Goal: Transaction & Acquisition: Subscribe to service/newsletter

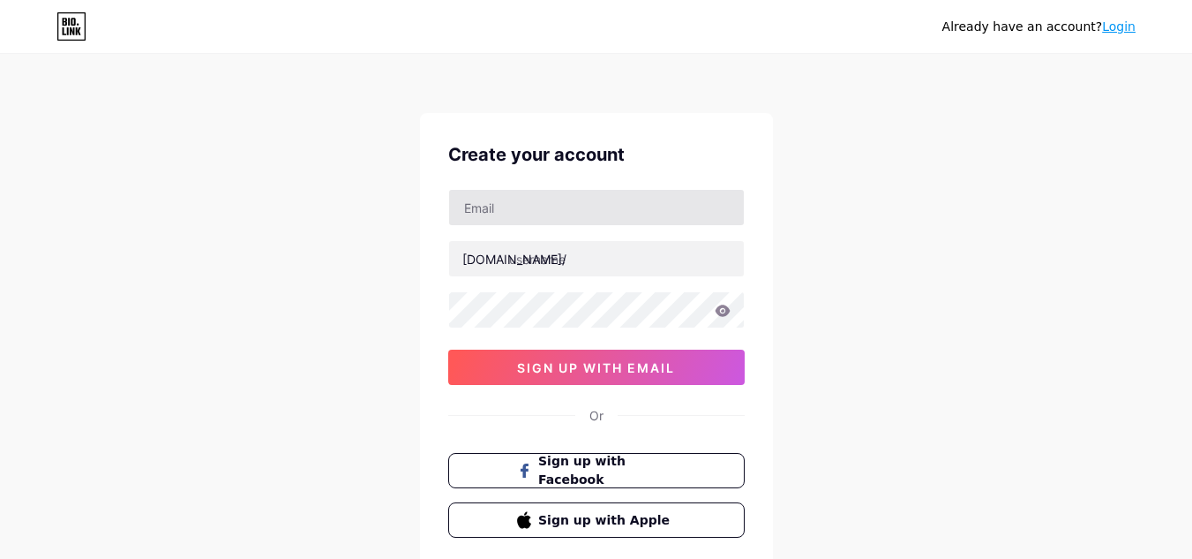
click at [534, 199] on input "text" at bounding box center [596, 207] width 295 height 35
type input "[EMAIL_ADDRESS][DOMAIN_NAME]"
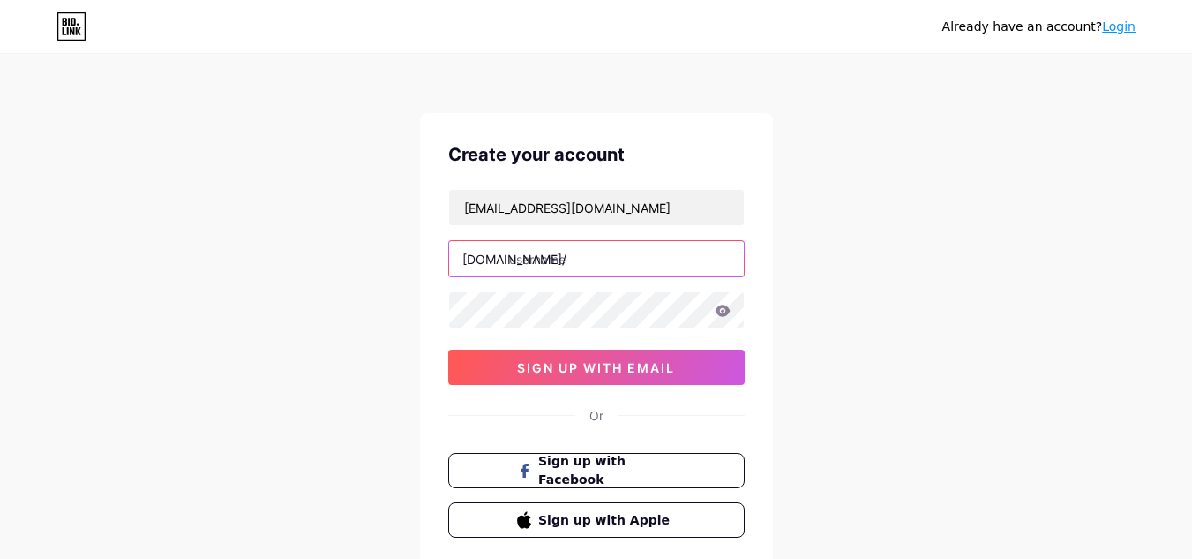
click at [556, 254] on input "text" at bounding box center [596, 258] width 295 height 35
paste input "hindinumberorg"
type input "hindinumberorg"
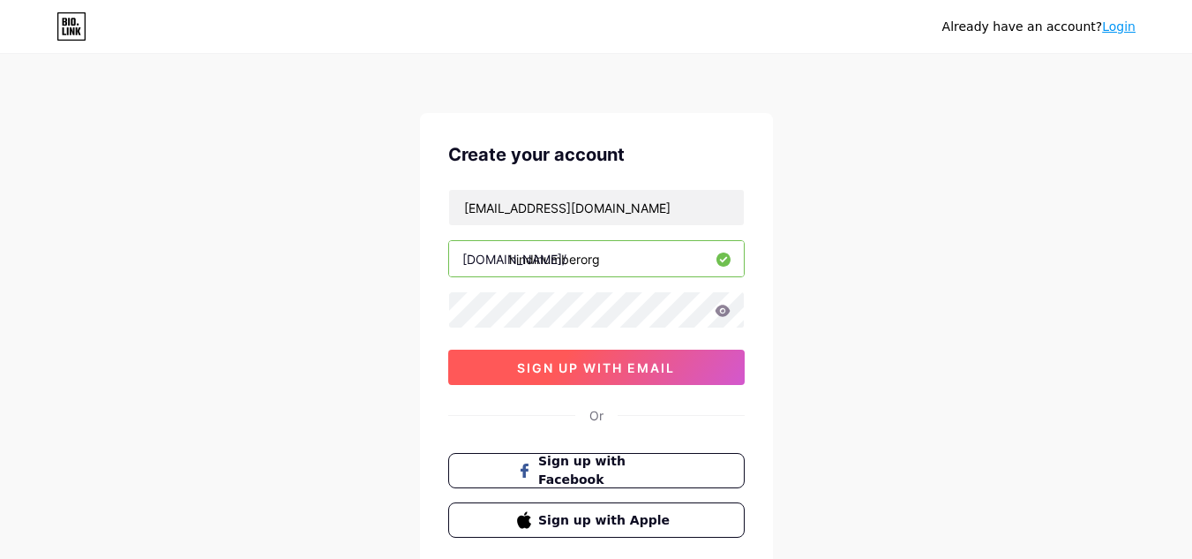
click at [565, 368] on span "sign up with email" at bounding box center [596, 367] width 158 height 15
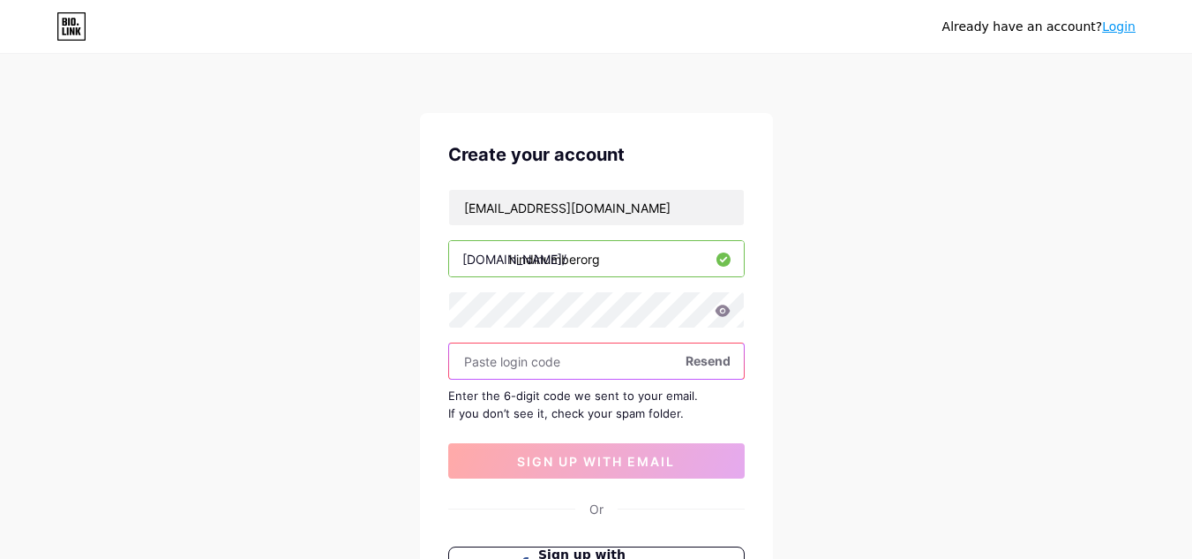
paste input "481780"
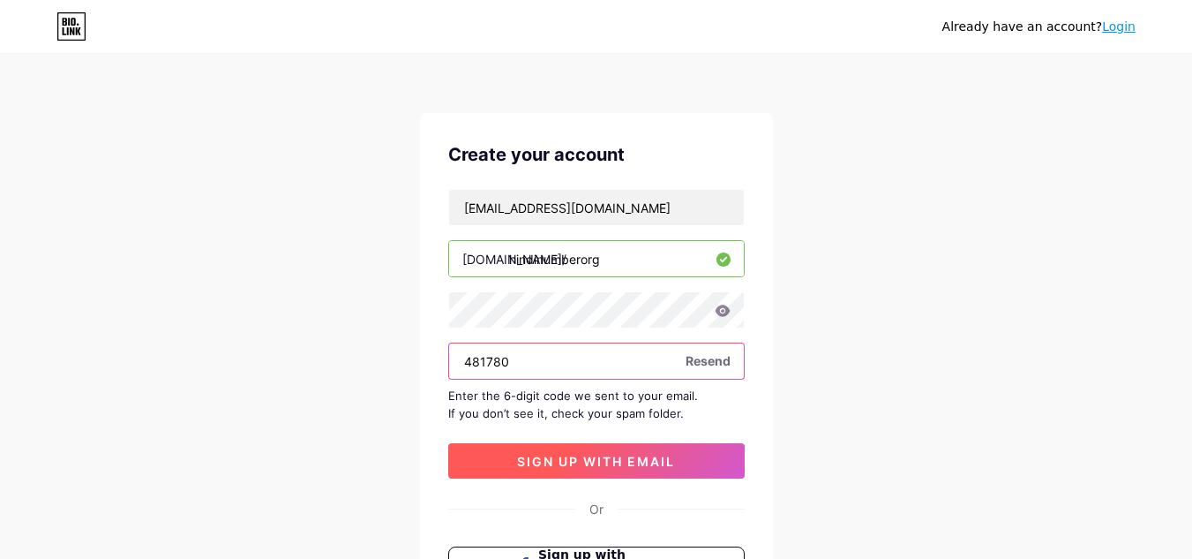
type input "481780"
click at [567, 468] on span "sign up with email" at bounding box center [596, 461] width 158 height 15
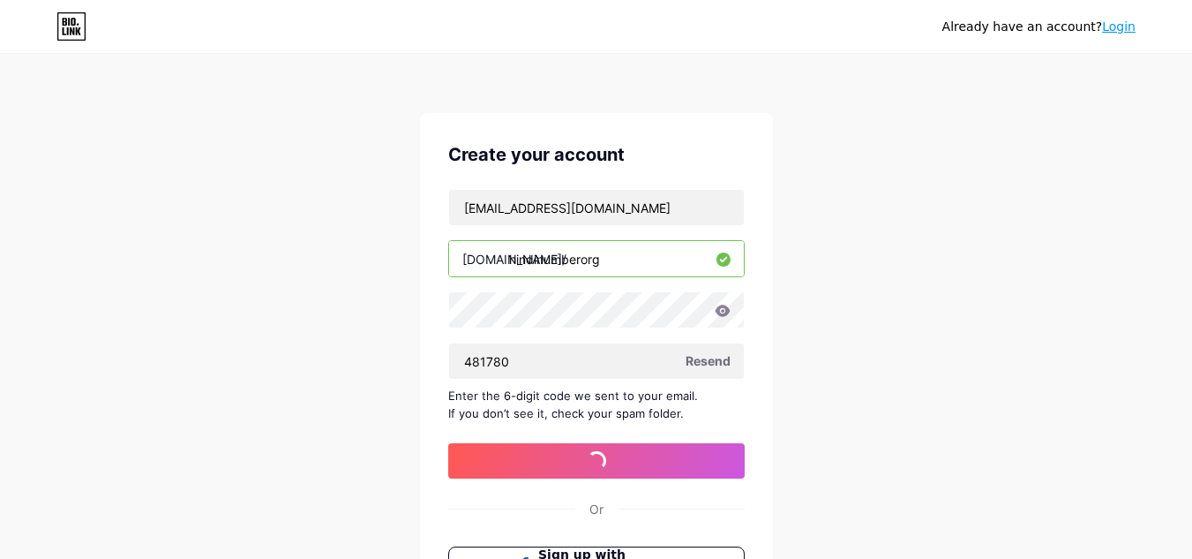
click at [521, 394] on div "Enter the 6-digit code we sent to your email. If you don’t see it, check your s…" at bounding box center [596, 404] width 297 height 35
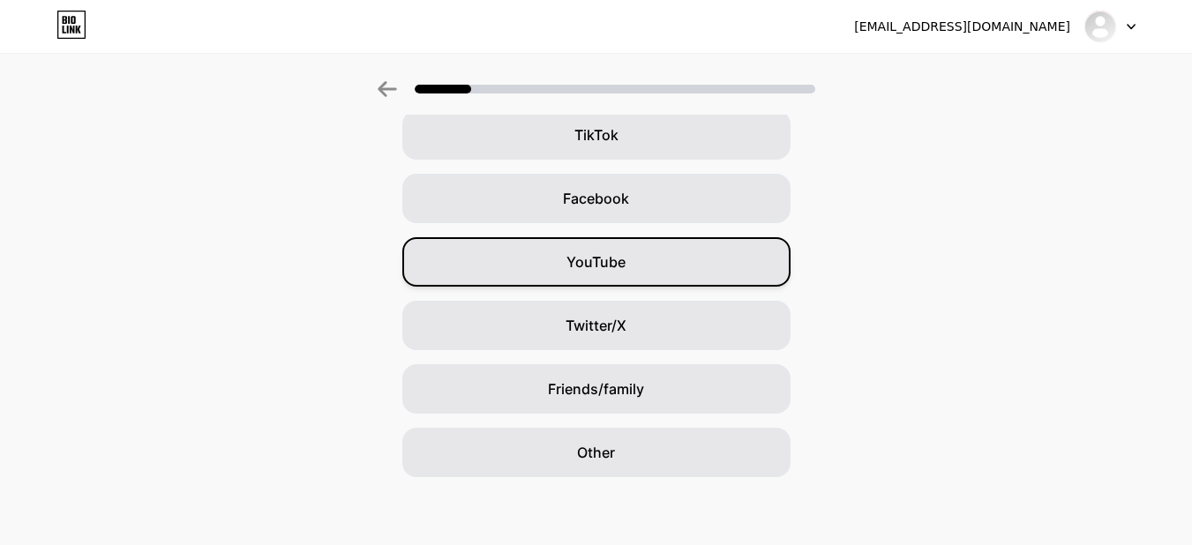
scroll to position [215, 0]
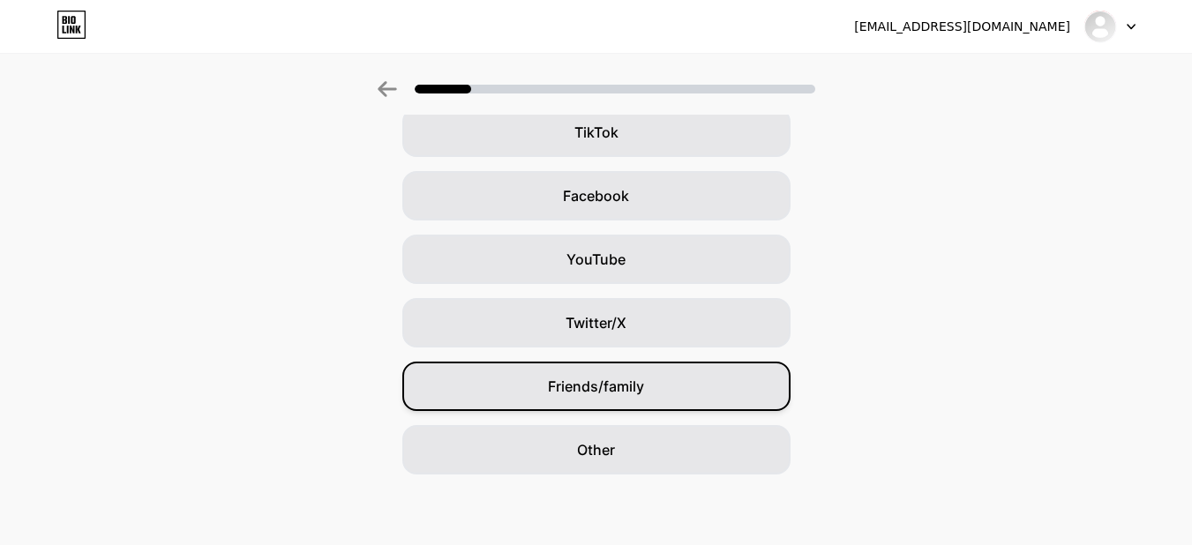
click at [587, 404] on div "Friends/family" at bounding box center [596, 386] width 388 height 49
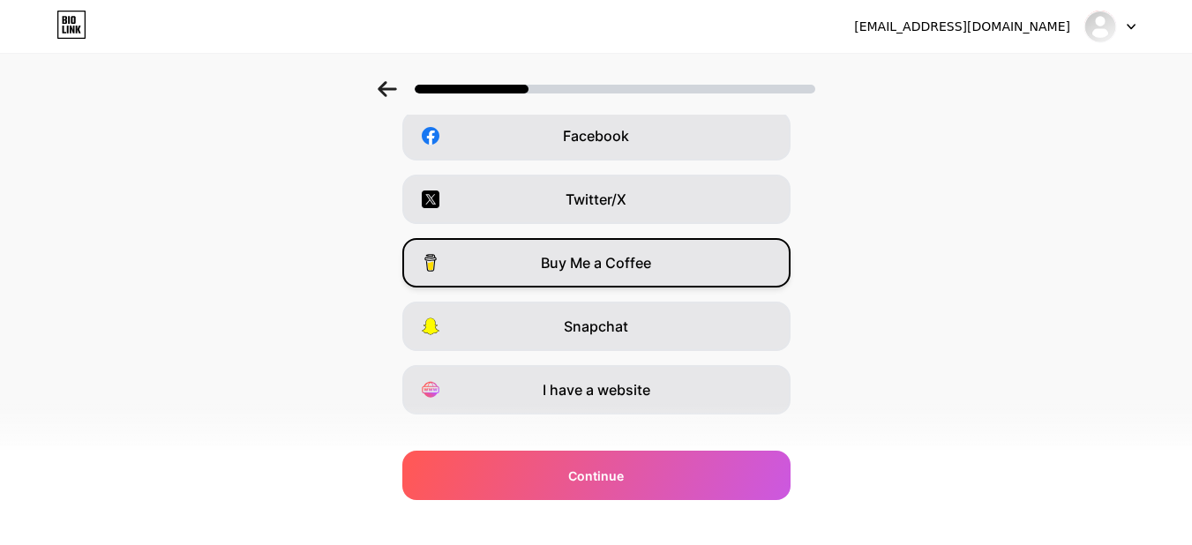
scroll to position [304, 0]
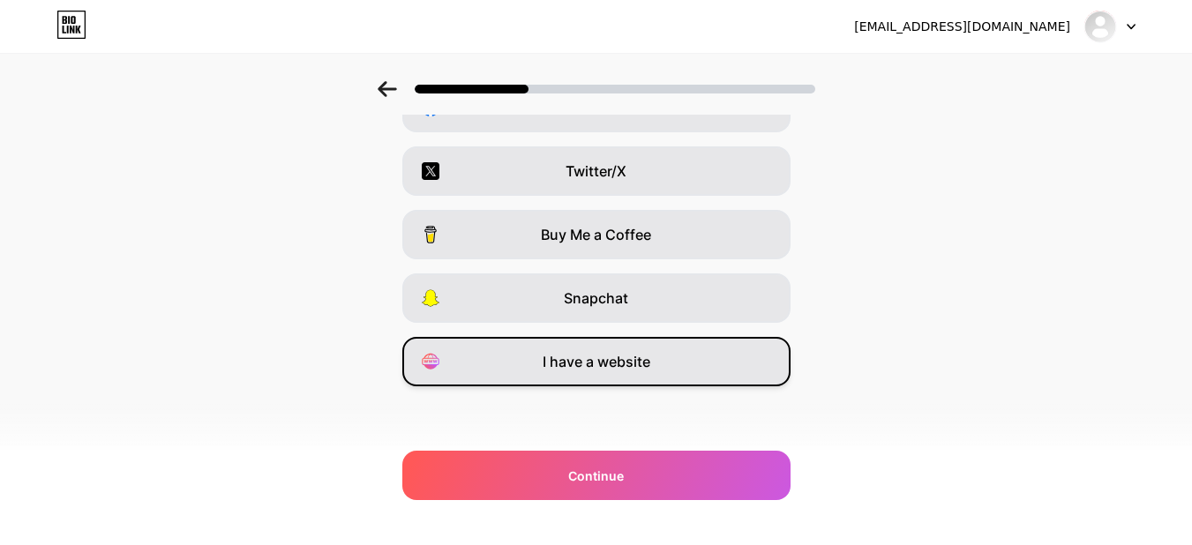
click at [580, 359] on span "I have a website" at bounding box center [597, 361] width 108 height 21
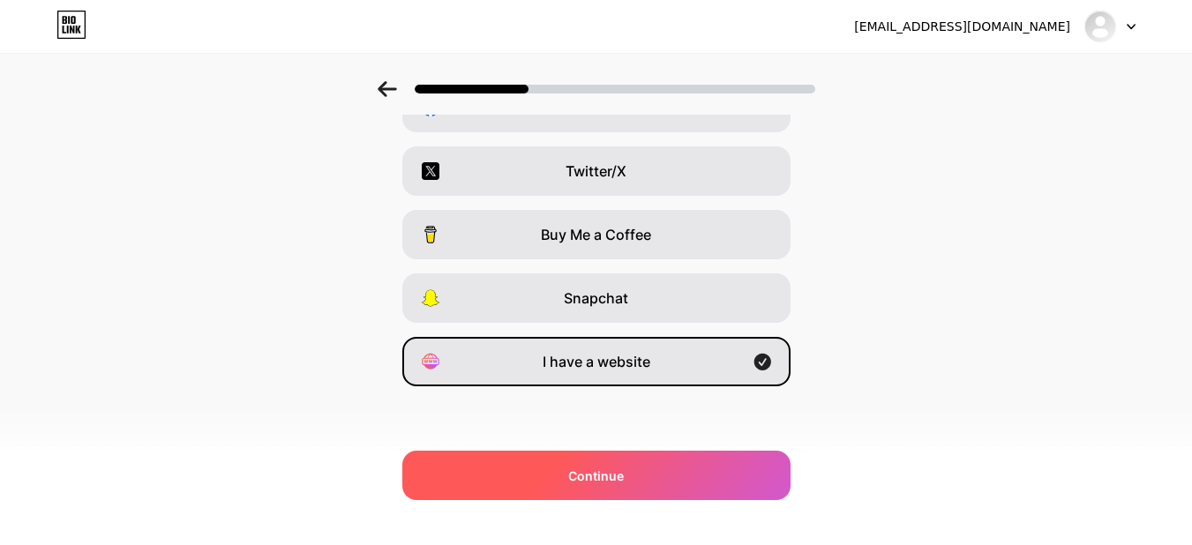
click at [608, 492] on div "Continue" at bounding box center [596, 475] width 388 height 49
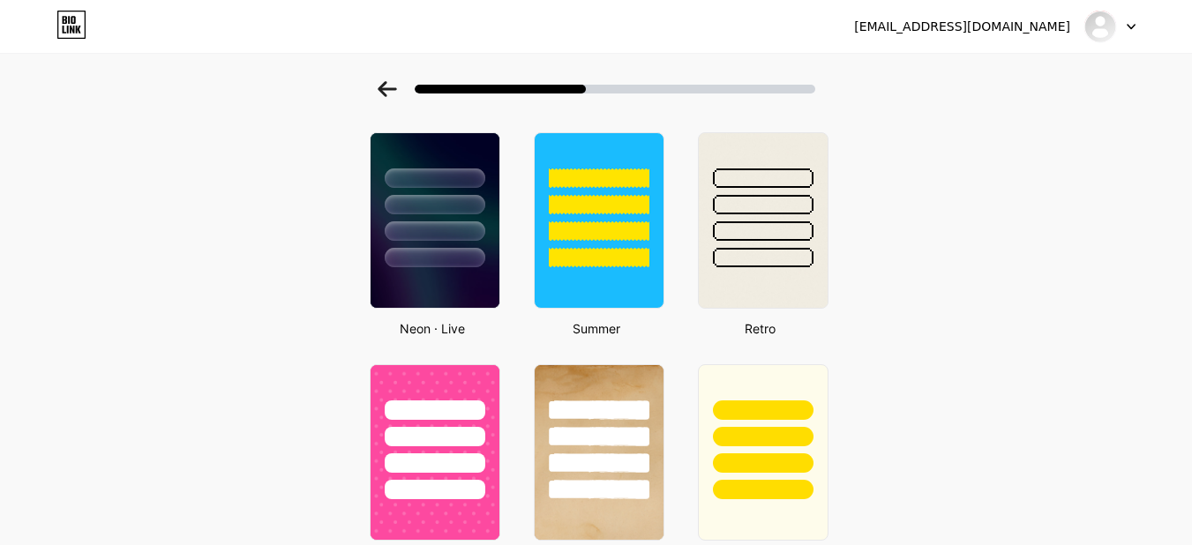
scroll to position [530, 0]
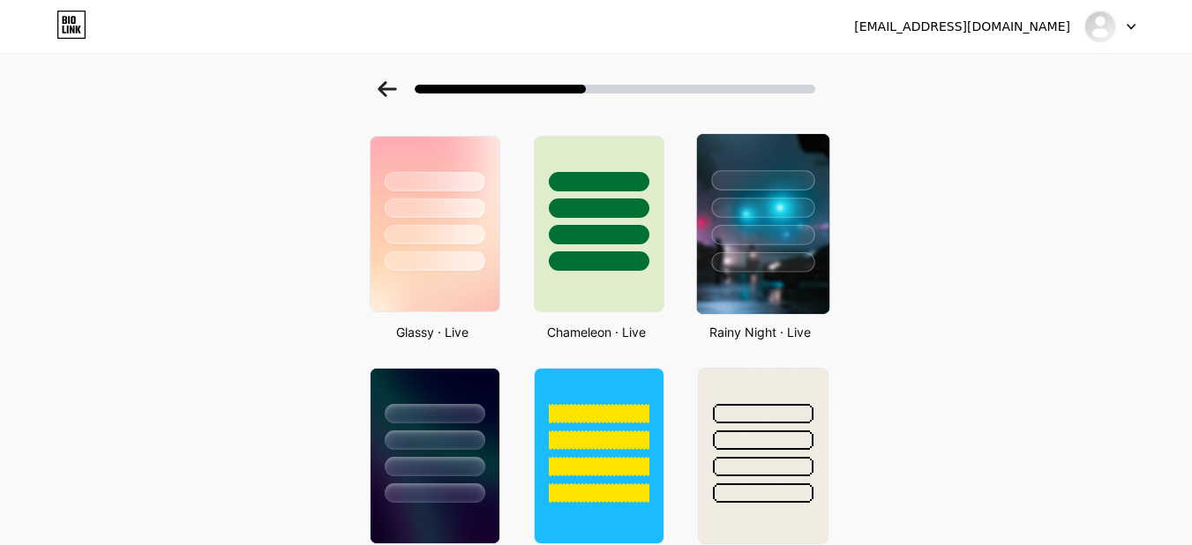
click at [795, 197] on div at bounding box center [762, 203] width 132 height 139
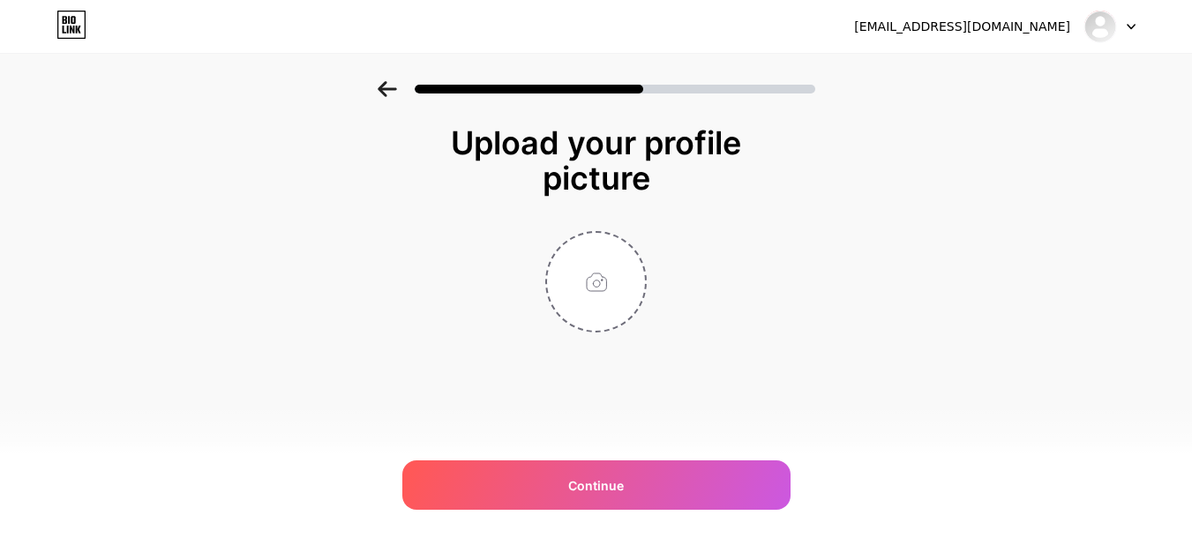
scroll to position [0, 0]
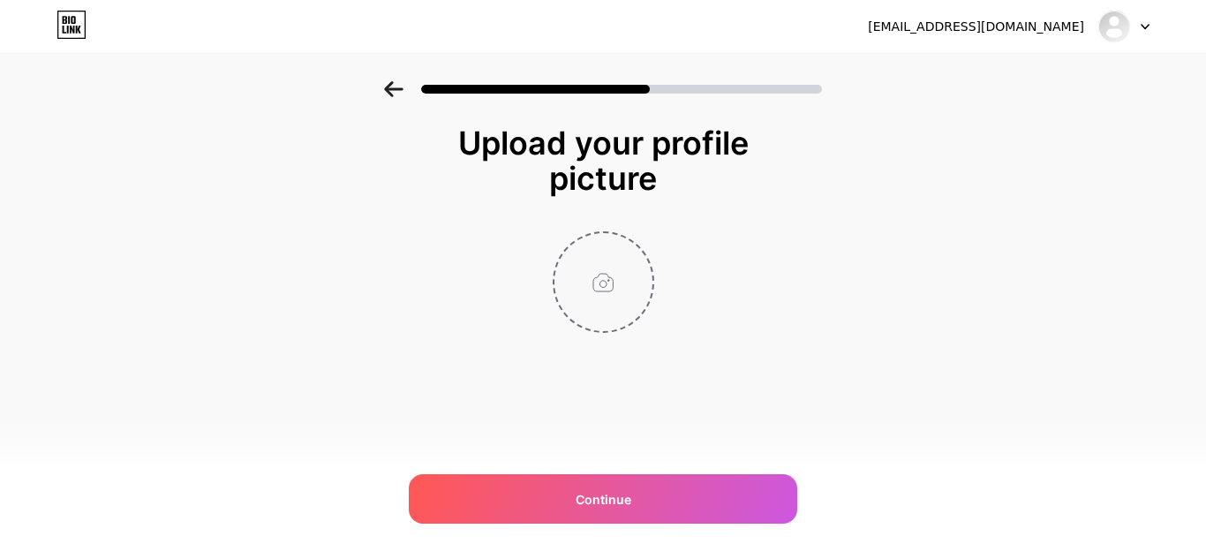
click at [583, 274] on input "file" at bounding box center [603, 282] width 98 height 98
type input "C:\fakepath\Hindi Numbers.jpeg"
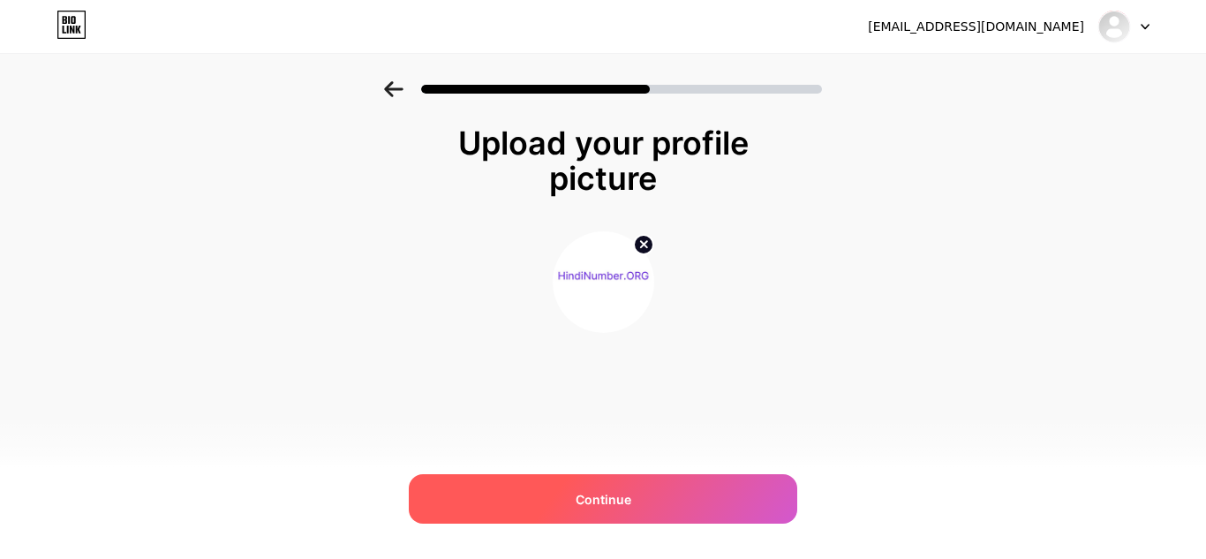
click at [611, 490] on span "Continue" at bounding box center [603, 499] width 56 height 19
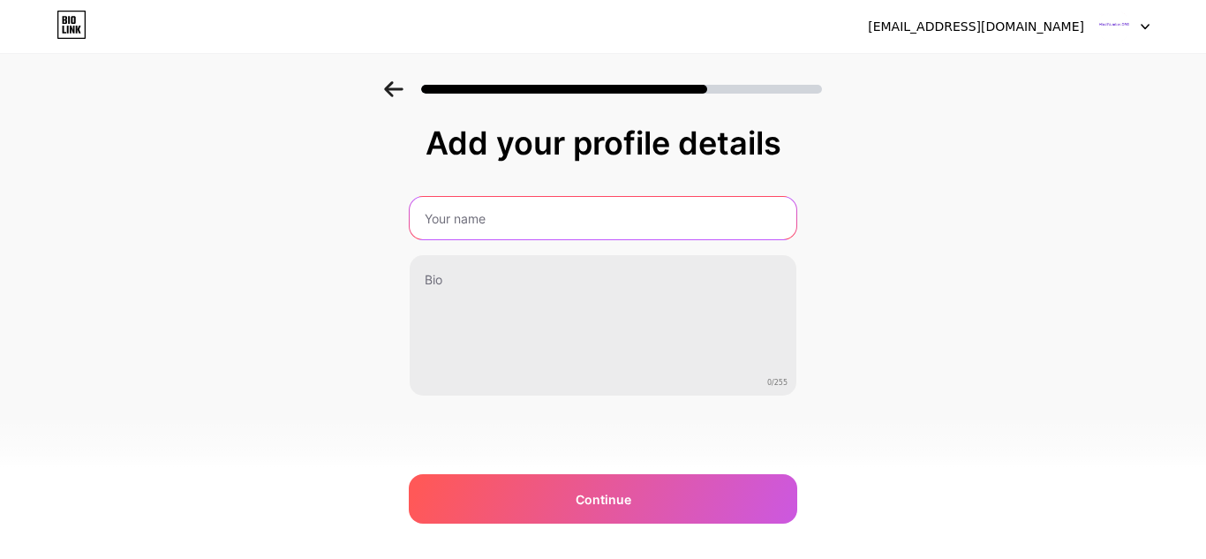
click at [492, 221] on input "text" at bounding box center [603, 218] width 387 height 42
click at [492, 221] on input "text" at bounding box center [603, 218] width 390 height 42
paste input "Hindi numbers"
click at [467, 223] on input "Hindi numbers" at bounding box center [603, 218] width 390 height 42
type input "Hindi Numbers"
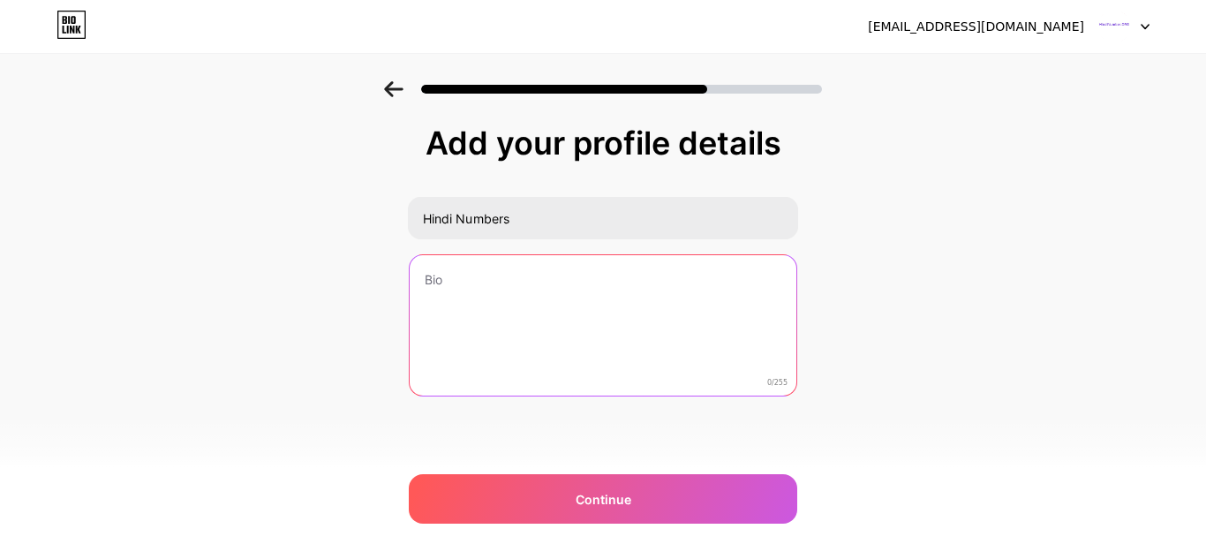
click at [498, 348] on textarea at bounding box center [603, 326] width 387 height 142
click at [533, 354] on textarea at bounding box center [603, 326] width 390 height 144
paste textarea "Hindi counting 1 to 100. Numbers in Hindi writing is different from English. Le…"
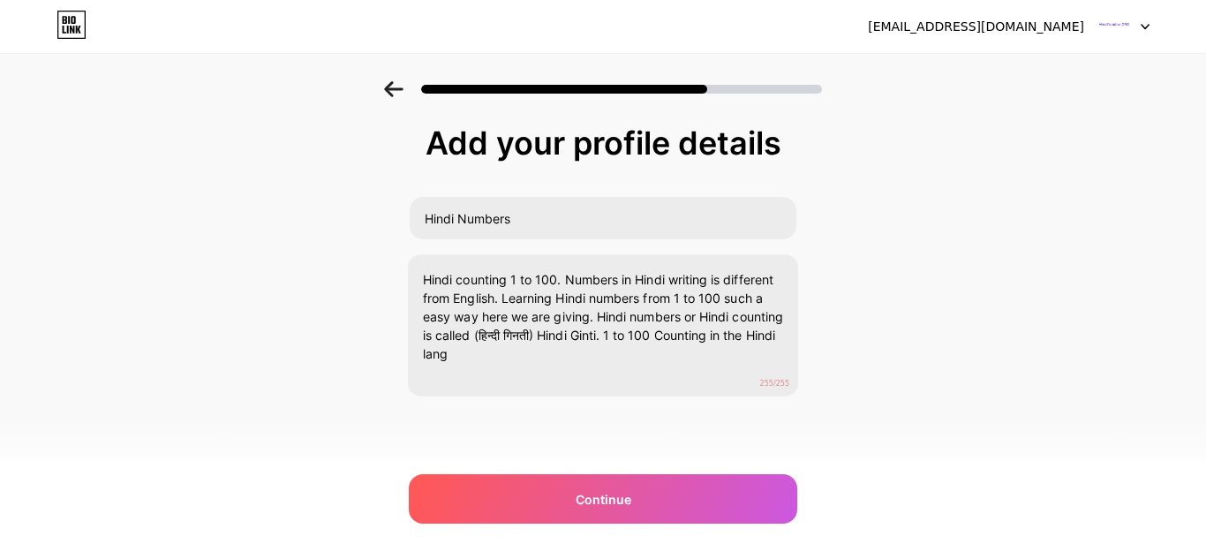
click at [365, 318] on div "Add your profile details Hindi Numbers Hindi counting 1 to 100. Numbers in Hind…" at bounding box center [603, 282] width 1206 height 403
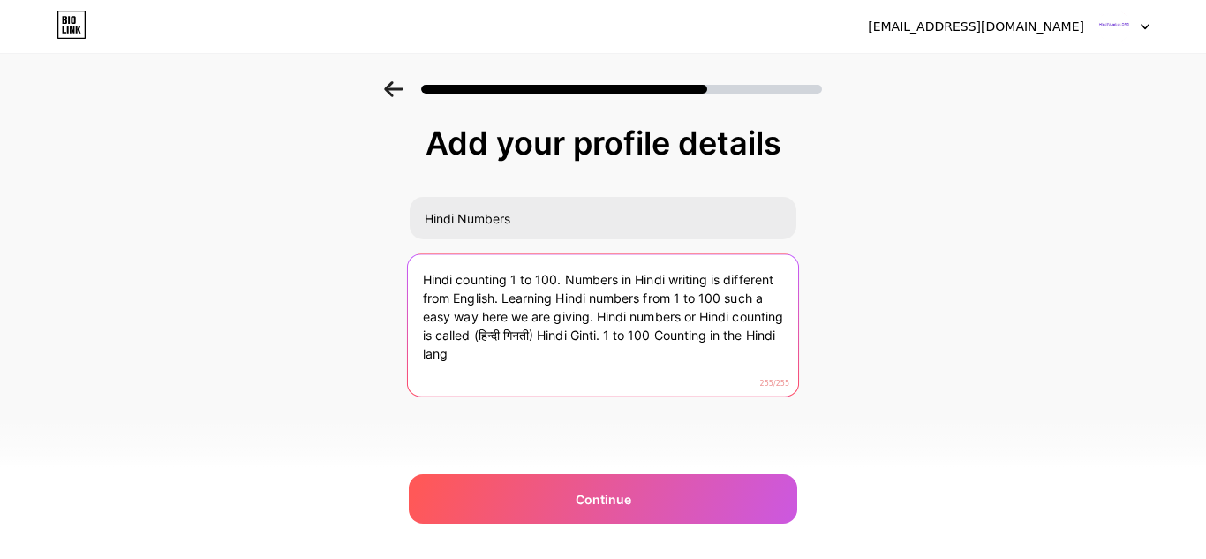
drag, startPoint x: 666, startPoint y: 334, endPoint x: 673, endPoint y: 353, distance: 20.7
click at [673, 353] on textarea "Hindi counting 1 to 100. Numbers in Hindi writing is different from English. Le…" at bounding box center [603, 326] width 390 height 144
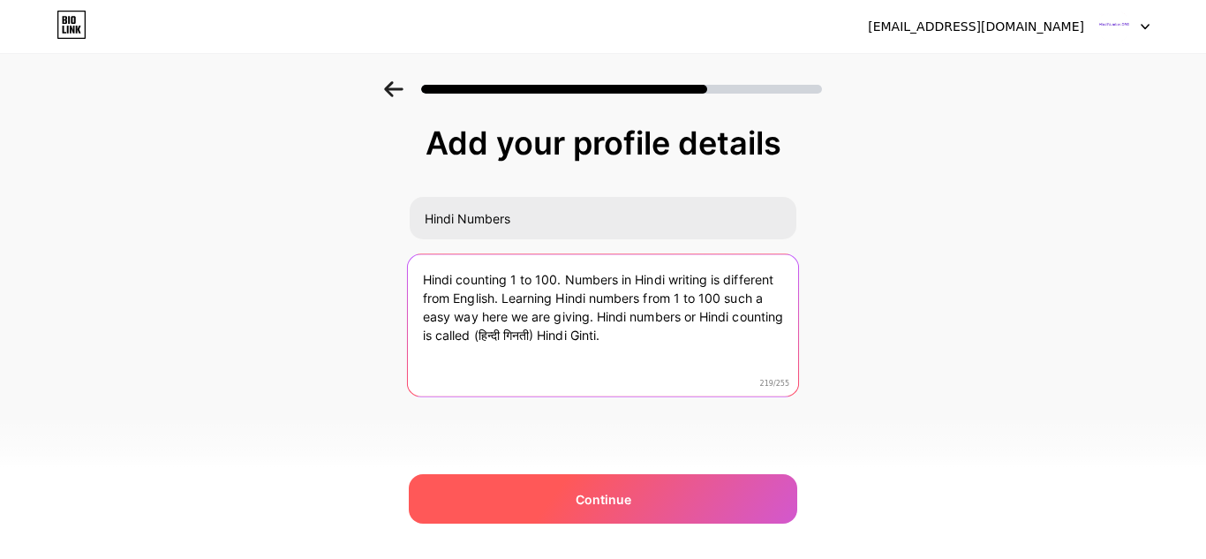
type textarea "Hindi counting 1 to 100. Numbers in Hindi writing is different from English. Le…"
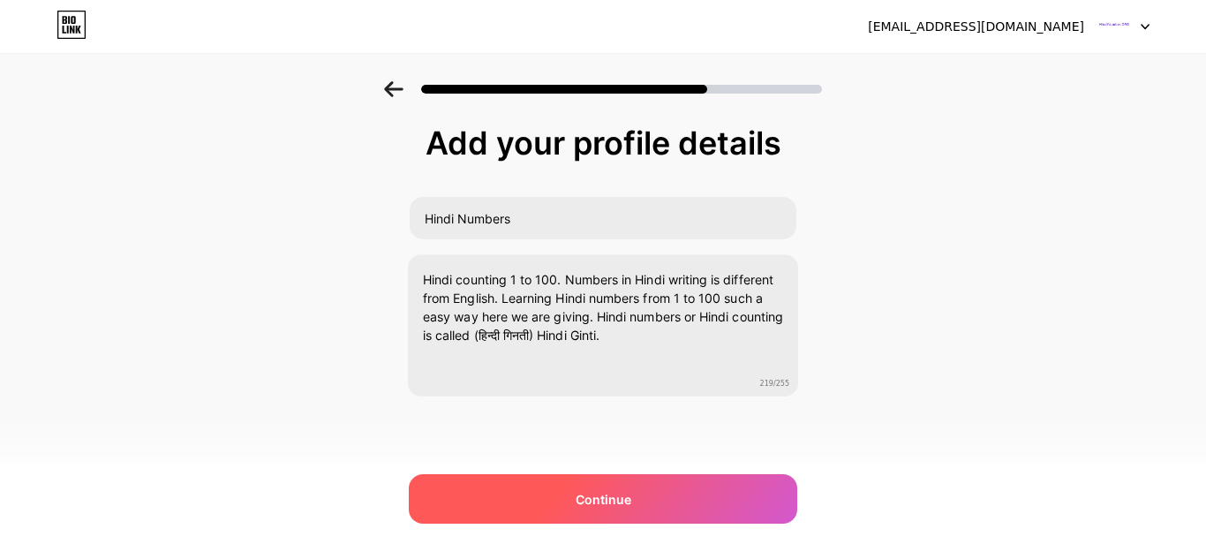
click at [611, 506] on span "Continue" at bounding box center [603, 499] width 56 height 19
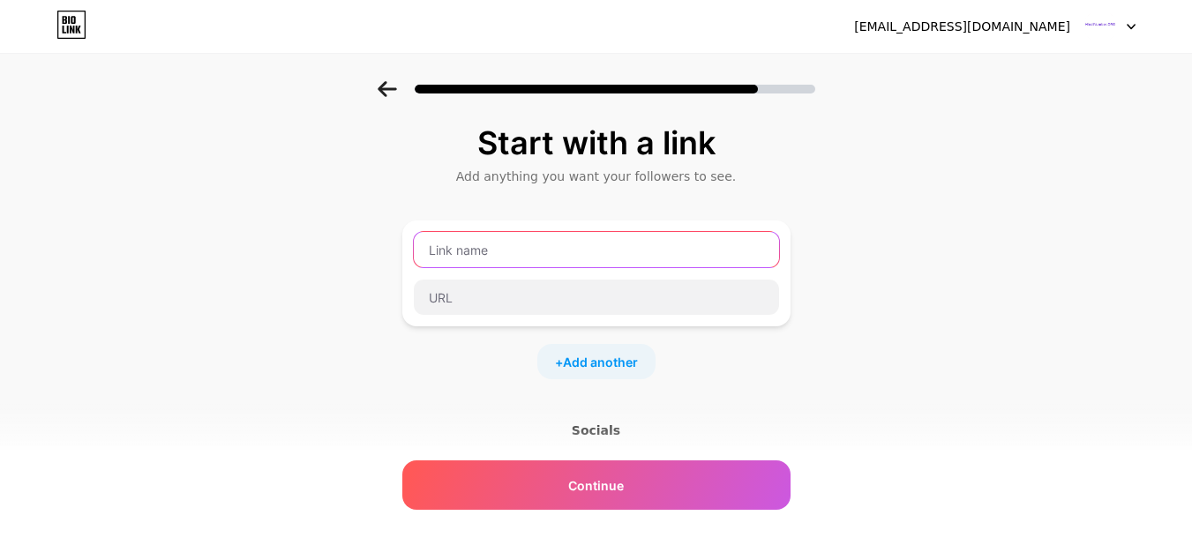
click at [501, 237] on input "text" at bounding box center [596, 249] width 365 height 35
paste input "Hindi numbers"
click at [478, 249] on input "Hindi numbers" at bounding box center [596, 249] width 365 height 35
click at [477, 252] on input "Hindi numbers" at bounding box center [596, 249] width 365 height 35
type input "Hindi Numbers"
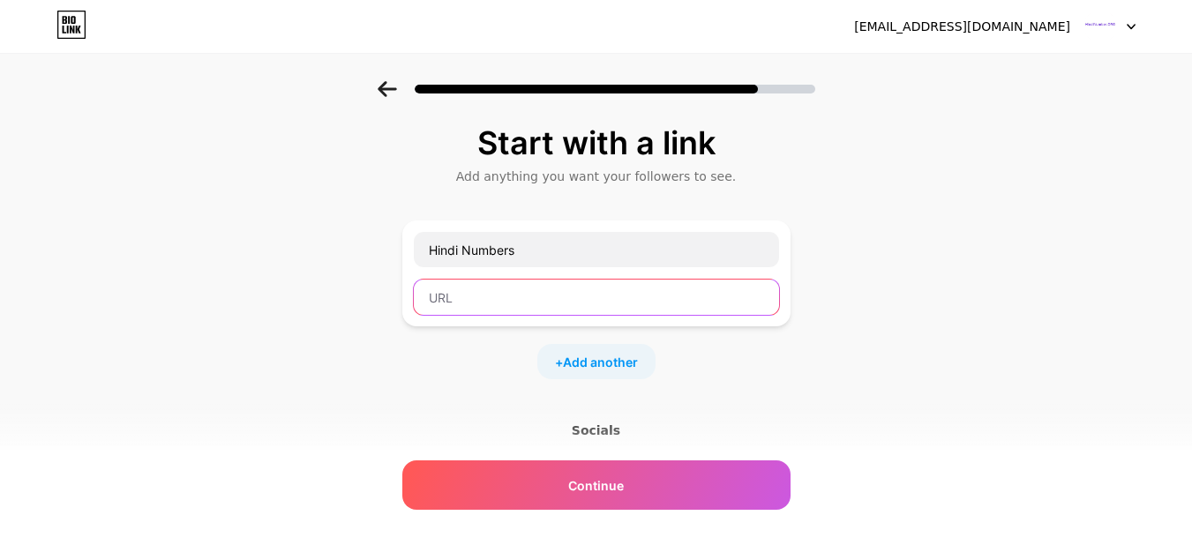
paste input "https://hindinumber.org"
type input "https://hindinumber.org"
click at [713, 380] on div "Start with a link Add anything you want your followers to see. Hindi Numbers ht…" at bounding box center [596, 369] width 388 height 488
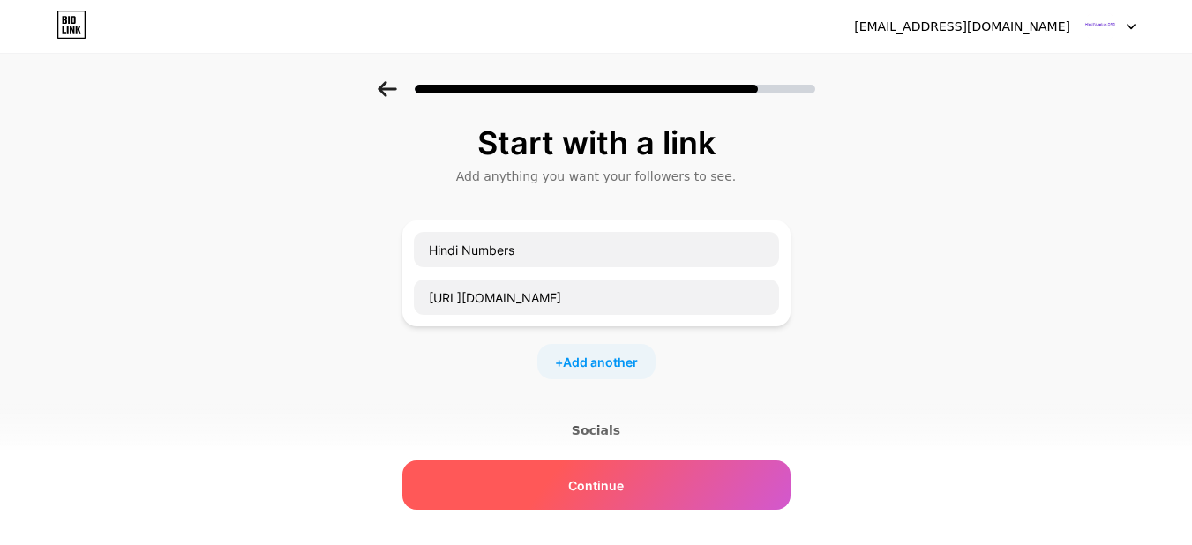
click at [614, 482] on span "Continue" at bounding box center [596, 486] width 56 height 19
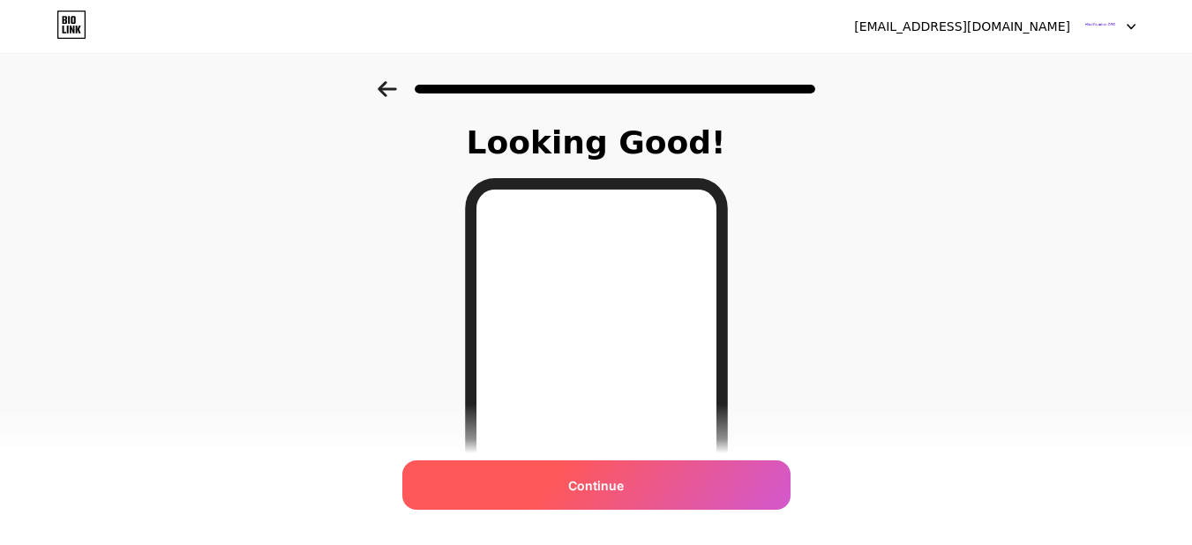
click at [611, 500] on div "Continue" at bounding box center [596, 485] width 388 height 49
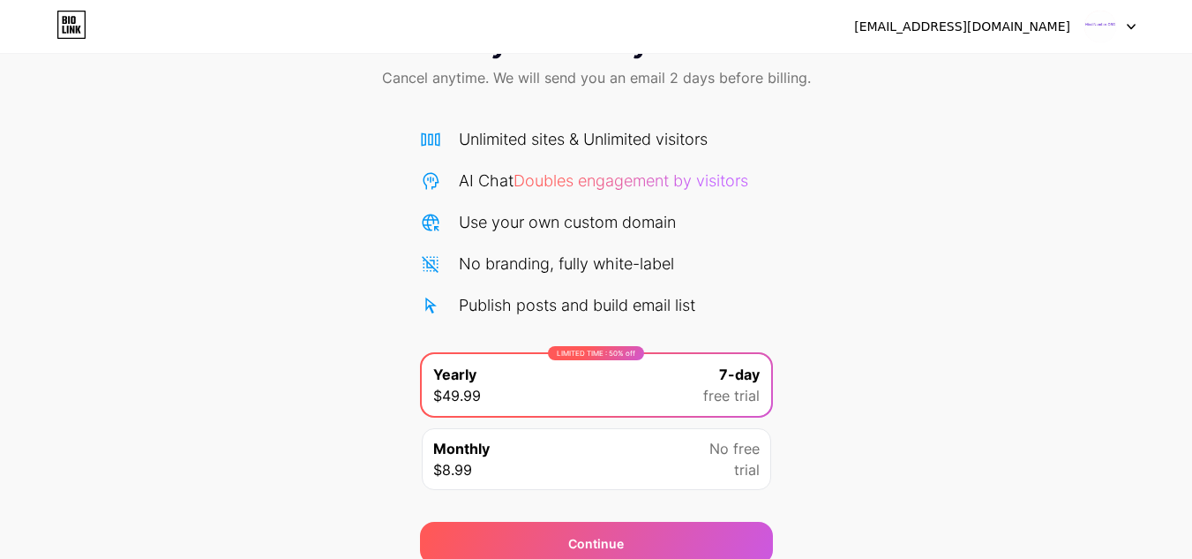
scroll to position [152, 0]
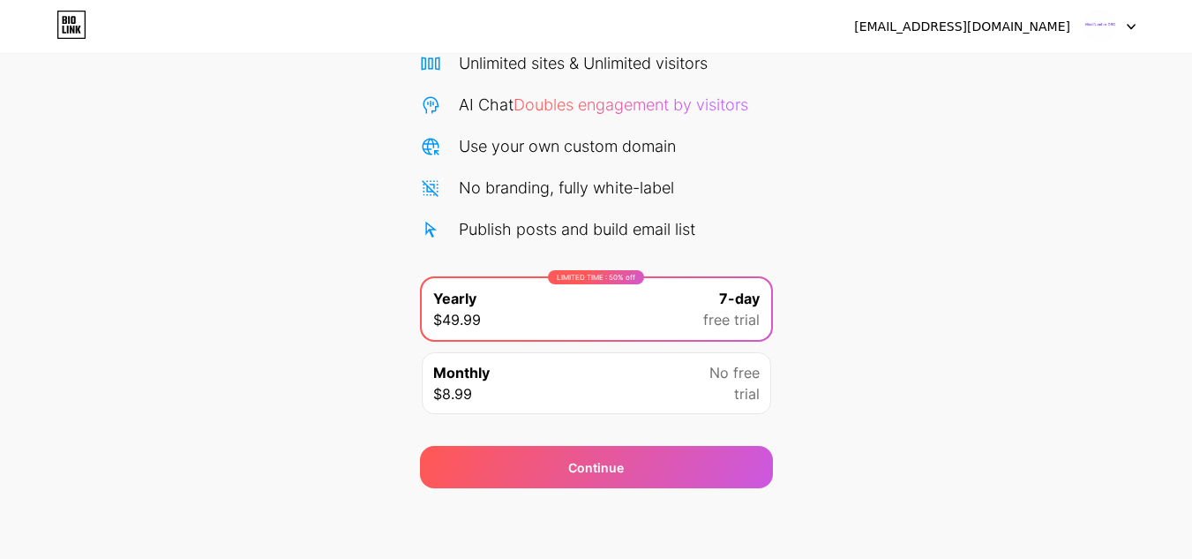
click at [599, 383] on div "Monthly $8.99 No free trial" at bounding box center [597, 383] width 350 height 62
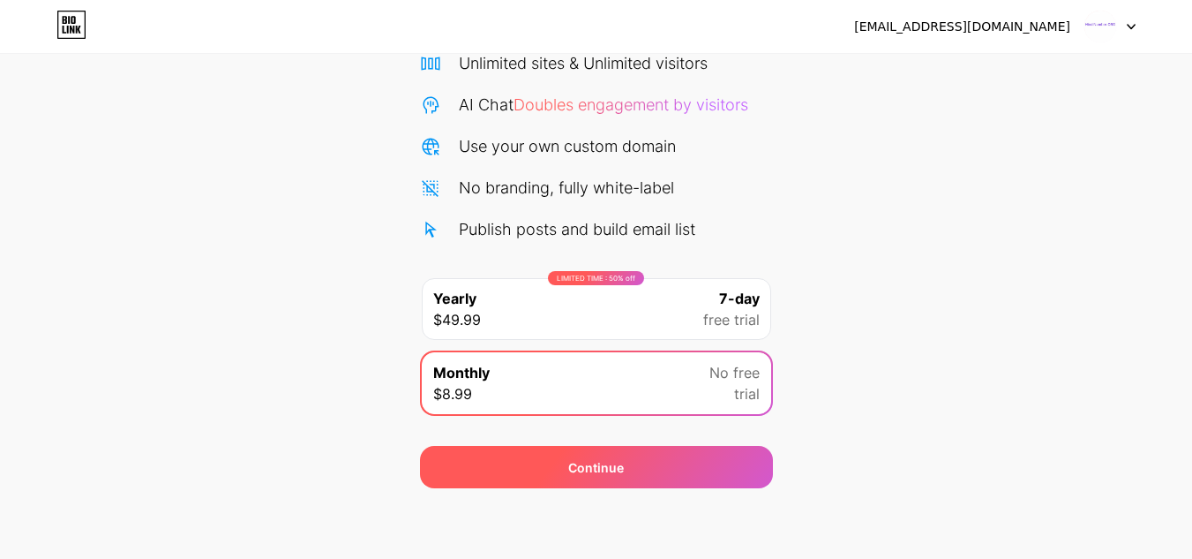
click at [609, 462] on span "Continue" at bounding box center [596, 467] width 56 height 19
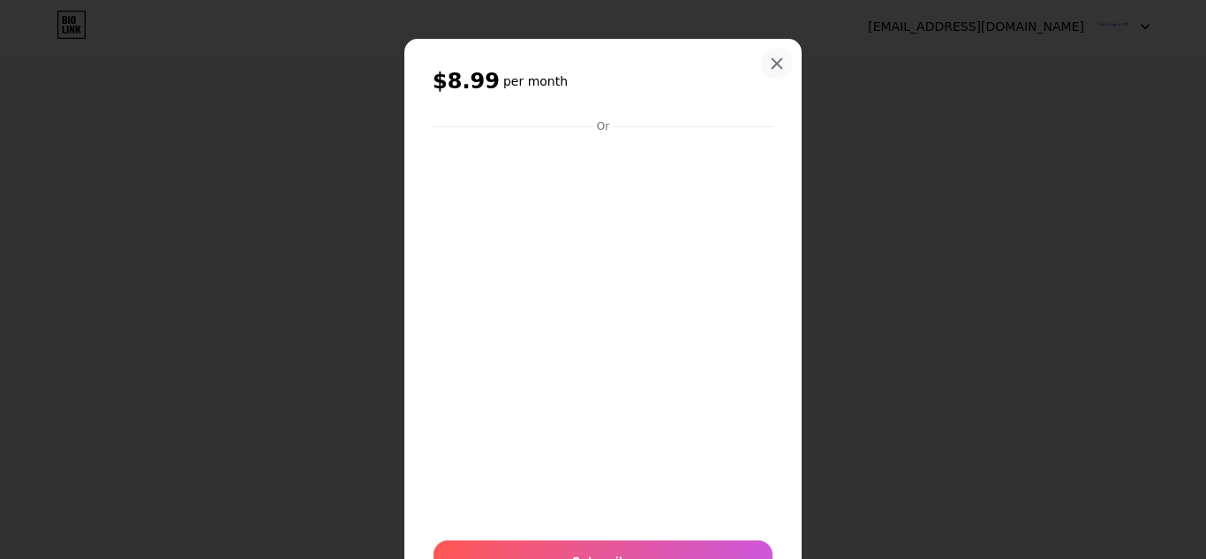
click at [765, 56] on div at bounding box center [777, 64] width 32 height 32
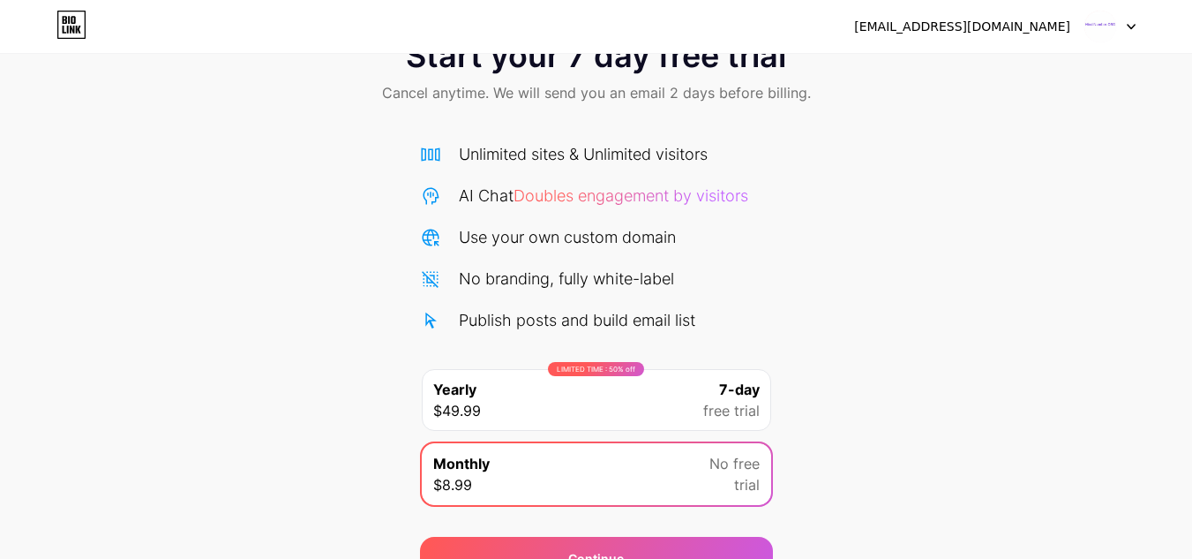
scroll to position [0, 0]
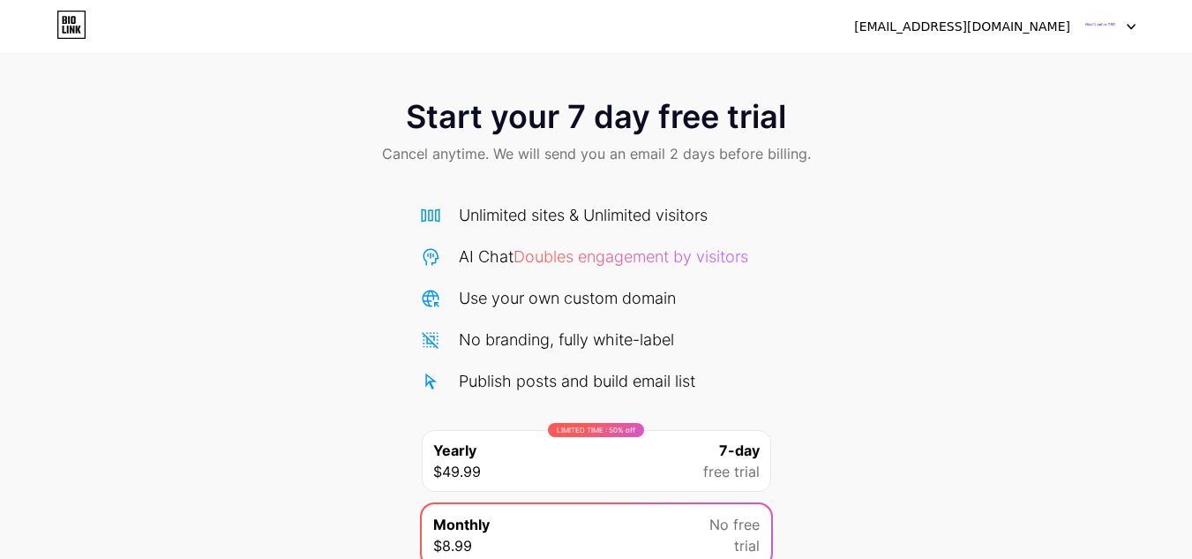
click at [996, 197] on div "Start your 7 day free trial Cancel anytime. We will send you an email 2 days be…" at bounding box center [596, 360] width 1192 height 559
click at [357, 244] on div "Start your 7 day free trial Cancel anytime. We will send you an email 2 days be…" at bounding box center [596, 360] width 1192 height 559
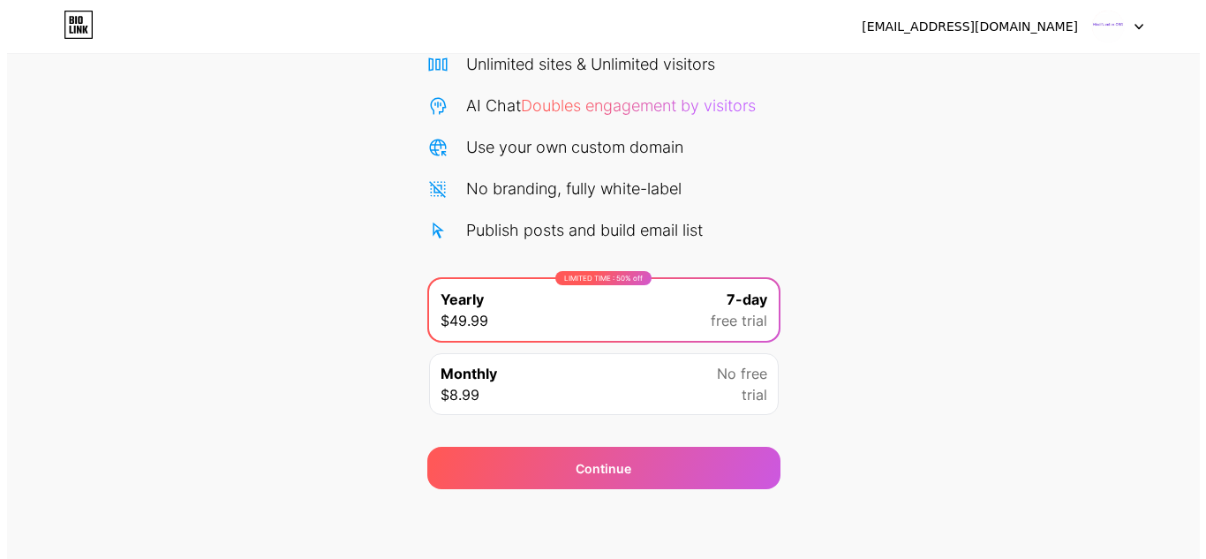
scroll to position [152, 0]
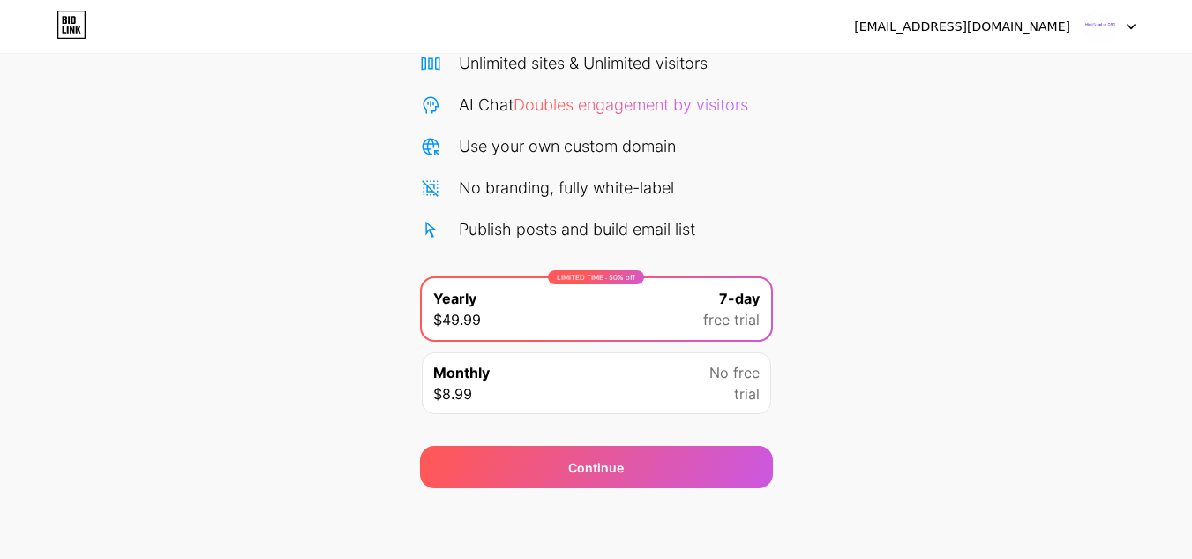
click at [582, 388] on div "Monthly $8.99 No free trial" at bounding box center [597, 383] width 350 height 62
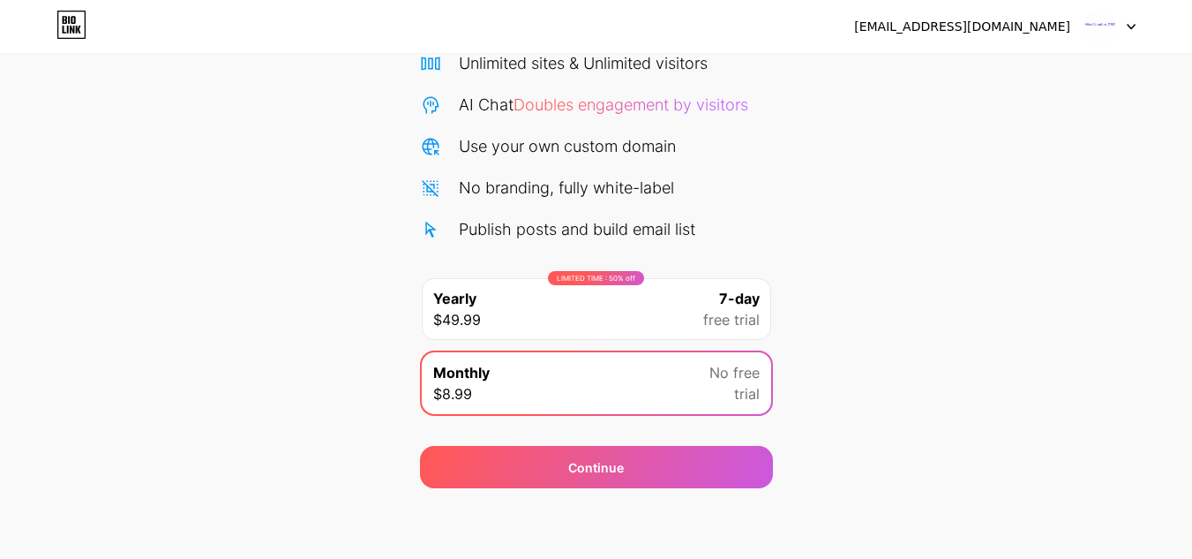
click at [573, 317] on div "LIMITED TIME : 50% off Yearly $49.99 7-day free trial" at bounding box center [597, 309] width 350 height 62
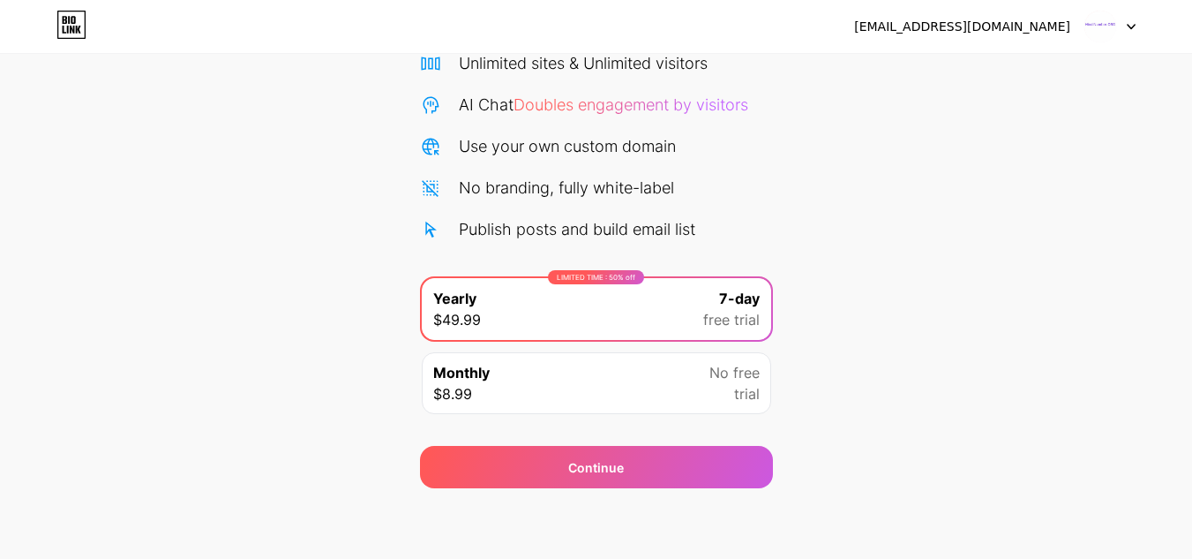
click at [655, 382] on div "Monthly $8.99 No free trial" at bounding box center [597, 383] width 350 height 62
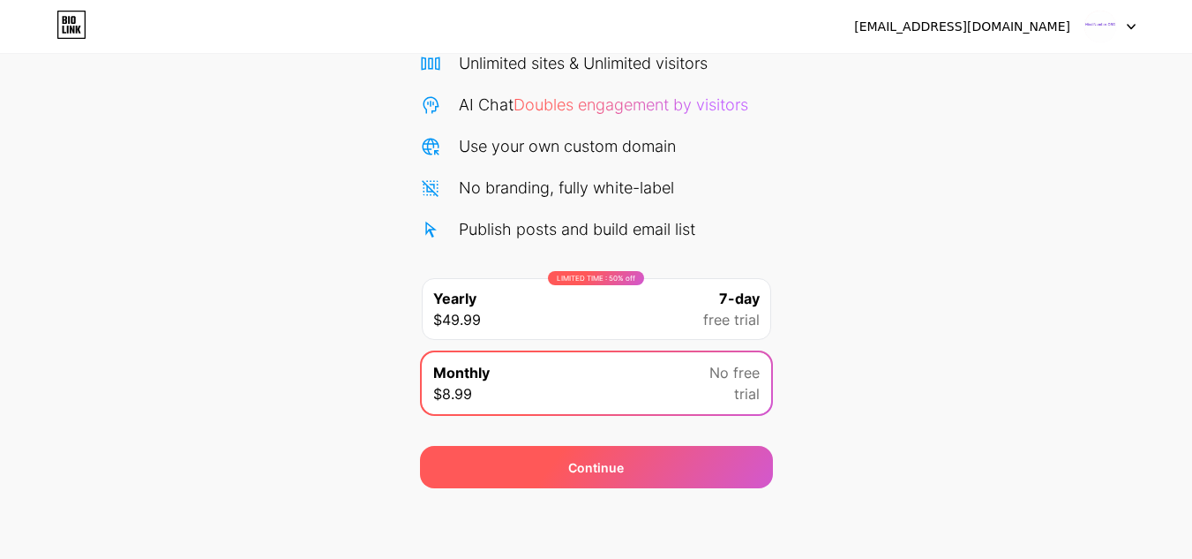
click at [569, 482] on div "Continue" at bounding box center [596, 467] width 353 height 42
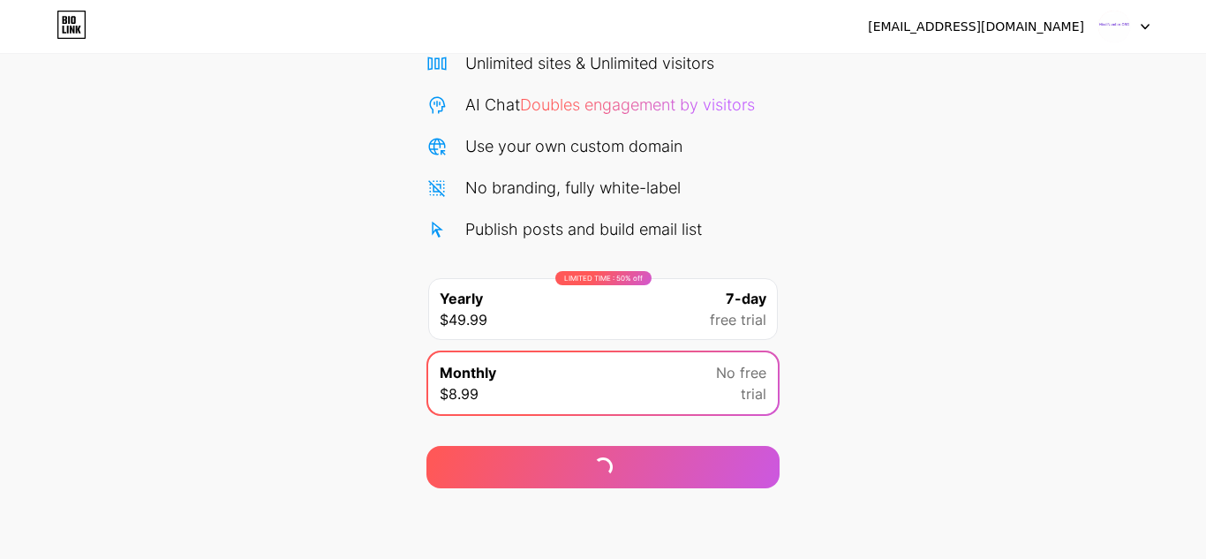
click at [1052, 369] on div "Start your 7 day free trial Cancel anytime. We will send you an email 2 days be…" at bounding box center [603, 208] width 1206 height 559
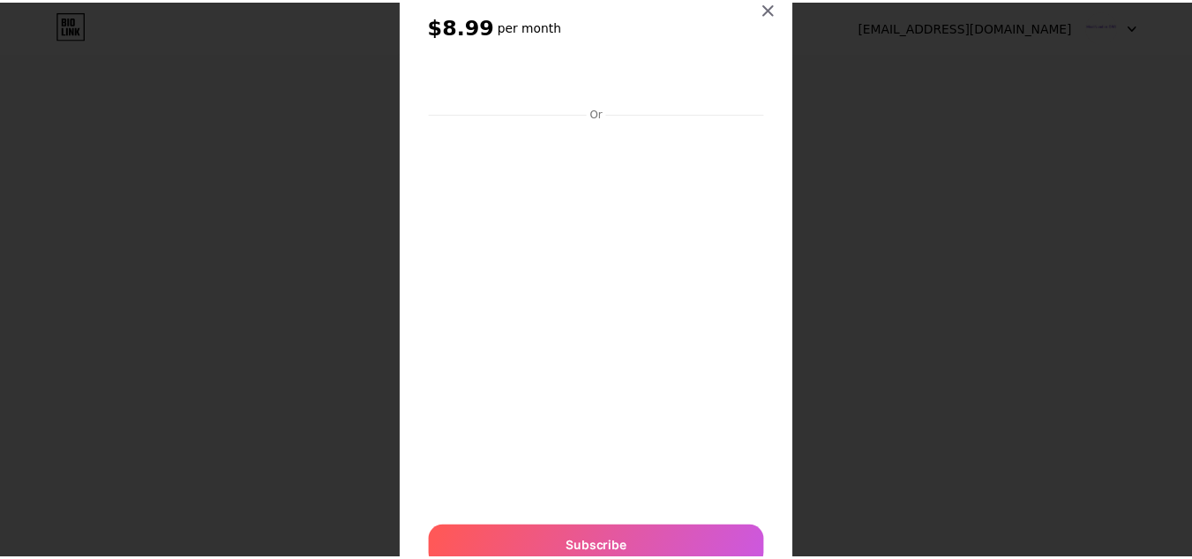
scroll to position [0, 0]
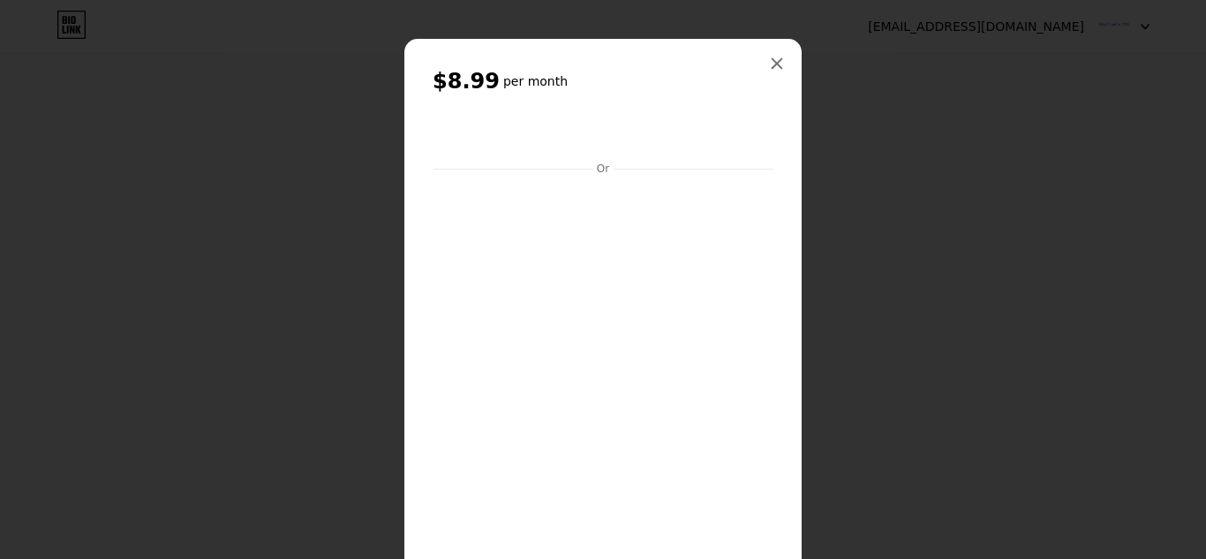
click at [748, 59] on div "$8.99 per month Or Subscribe" at bounding box center [602, 346] width 397 height 615
click at [780, 62] on div at bounding box center [777, 64] width 32 height 32
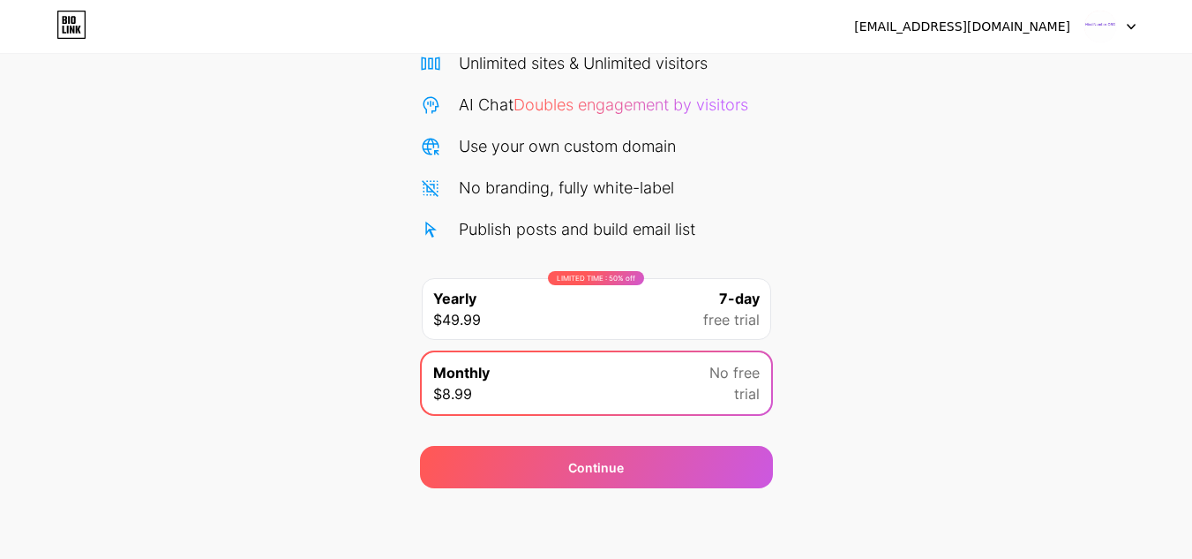
click at [898, 168] on div "Start your 7 day free trial Cancel anytime. We will send you an email 2 days be…" at bounding box center [596, 208] width 1192 height 559
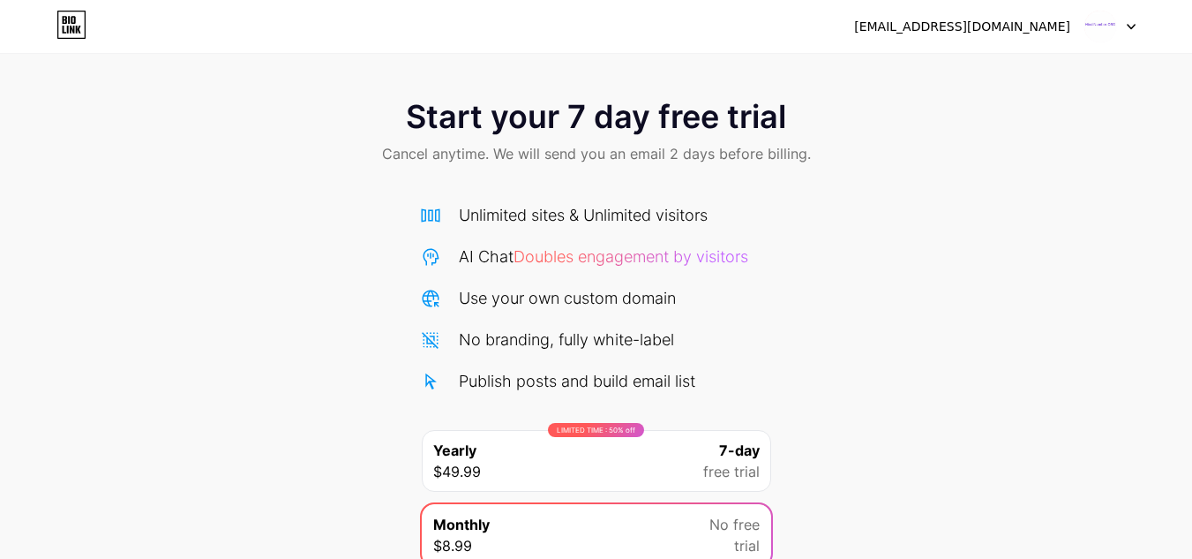
click at [1005, 33] on div "[EMAIL_ADDRESS][DOMAIN_NAME]" at bounding box center [962, 27] width 216 height 19
click at [1138, 13] on div "hindinumber7@gmail.com Logout" at bounding box center [596, 27] width 1192 height 32
click at [1130, 20] on div at bounding box center [1110, 27] width 51 height 32
click at [819, 100] on div "Start your 7 day free trial Cancel anytime. We will send you an email 2 days be…" at bounding box center [596, 133] width 1192 height 104
click at [73, 19] on icon at bounding box center [71, 25] width 30 height 28
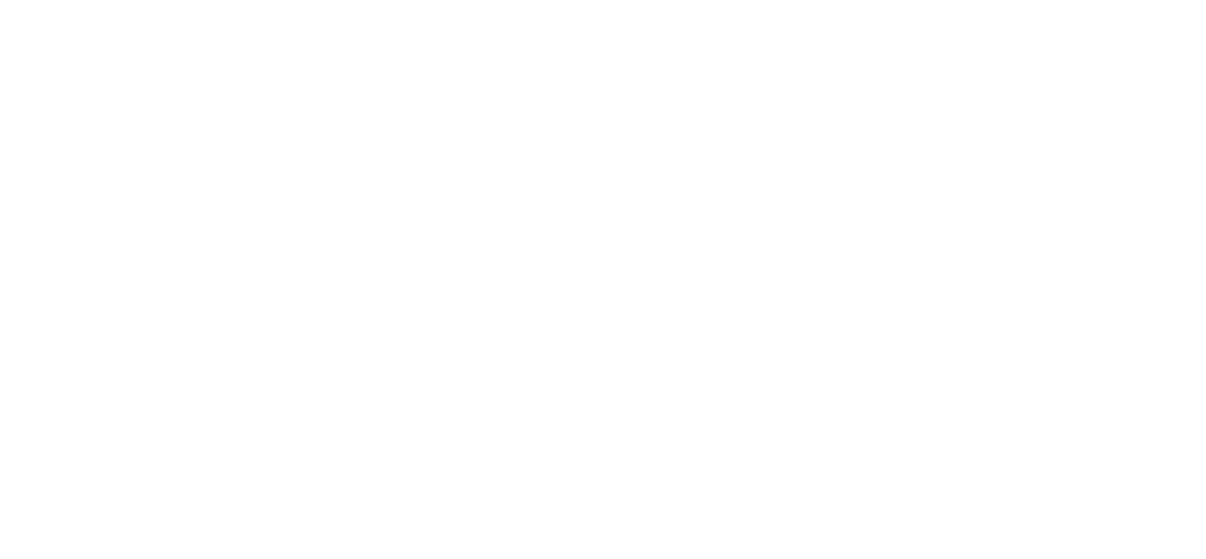
click at [233, 0] on html at bounding box center [603, 0] width 1206 height 0
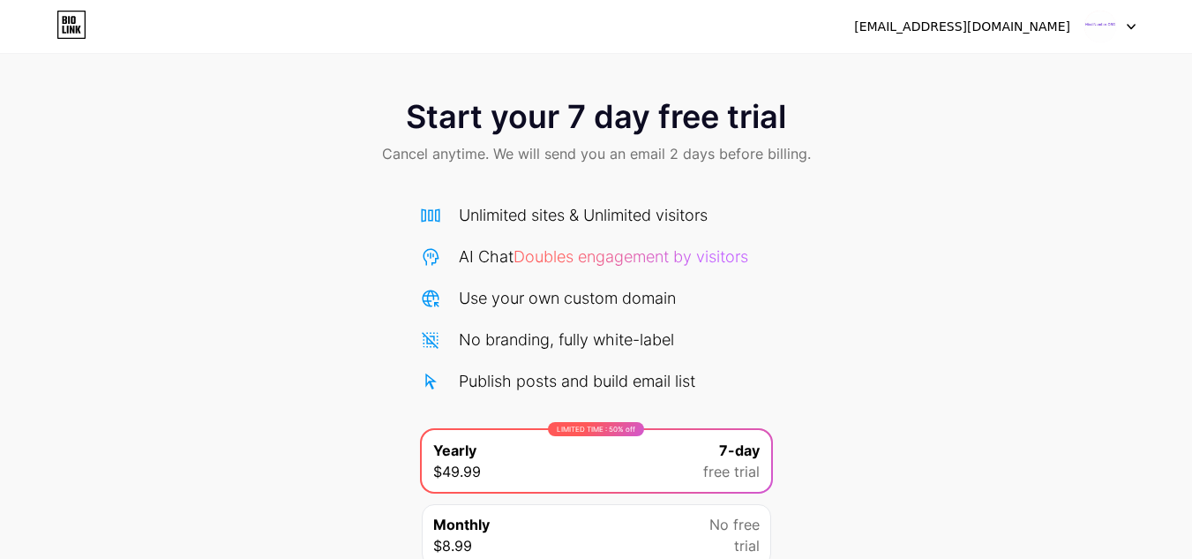
click at [1075, 70] on div "Start your 7 day free trial Cancel anytime. We will send you an email 2 days be…" at bounding box center [596, 320] width 1192 height 640
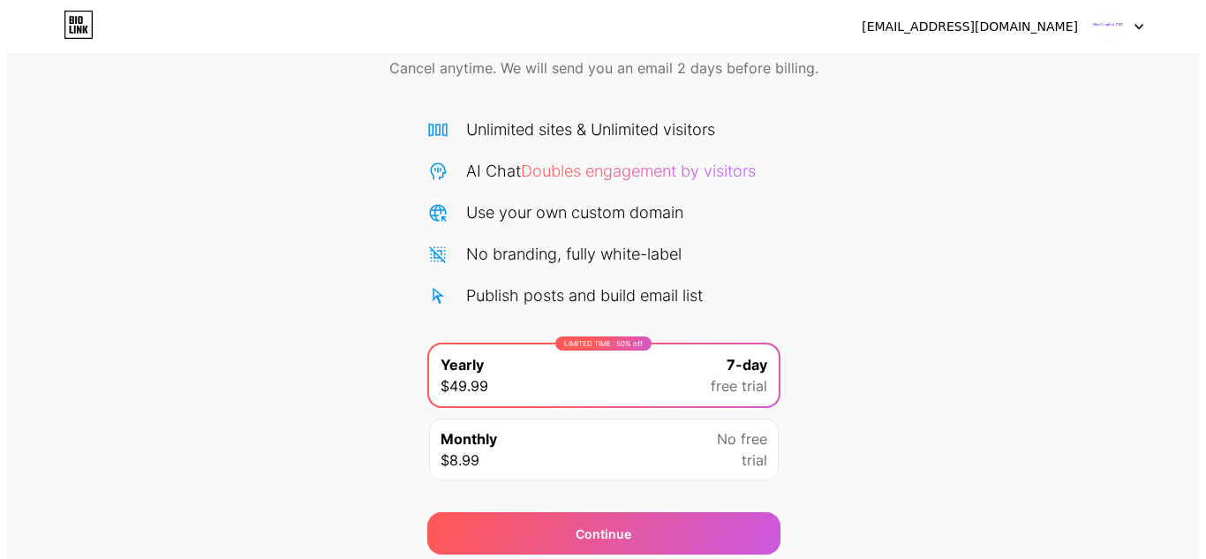
scroll to position [152, 0]
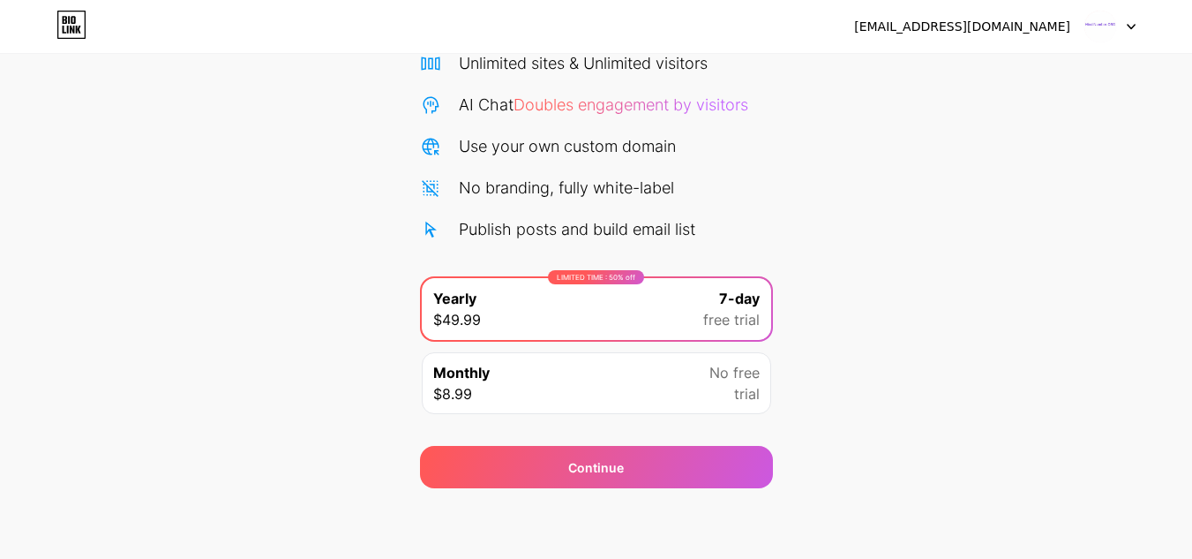
click at [616, 378] on div "Monthly $8.99 No free trial" at bounding box center [597, 383] width 350 height 62
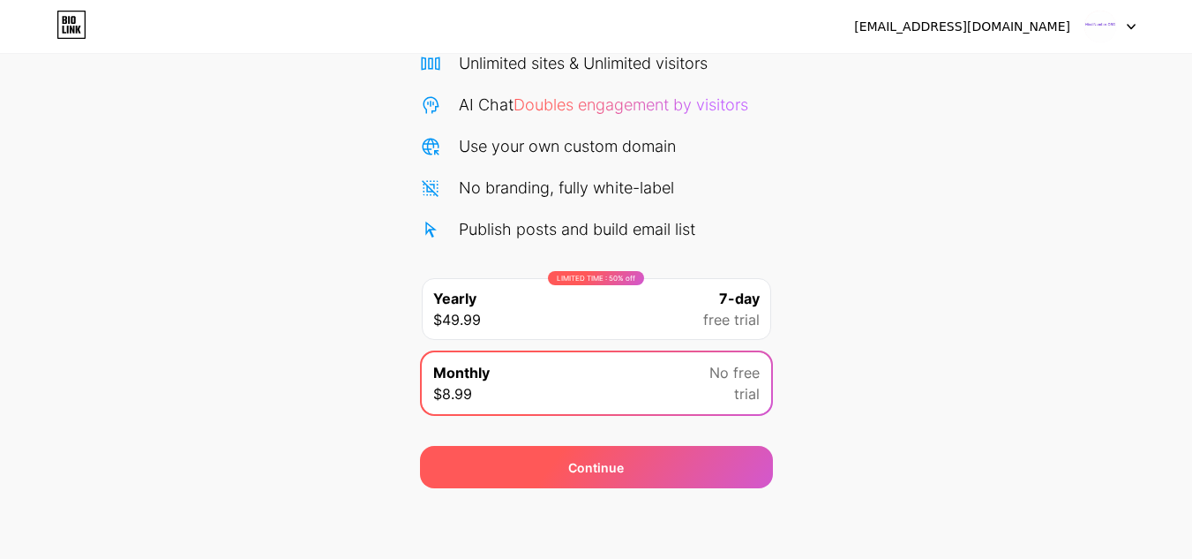
click at [605, 465] on span "Continue" at bounding box center [596, 467] width 56 height 19
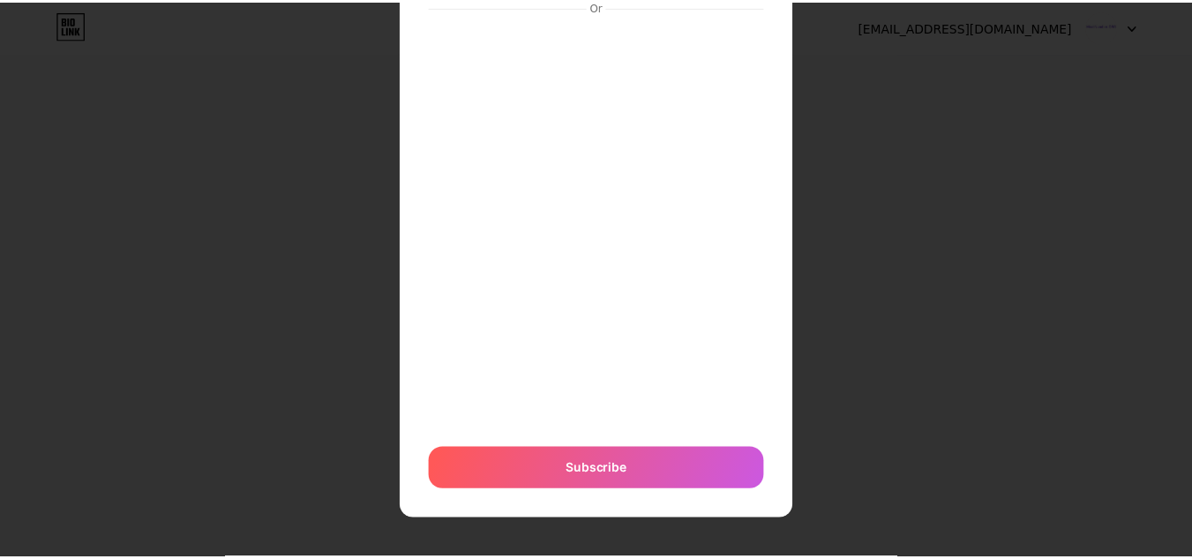
scroll to position [0, 0]
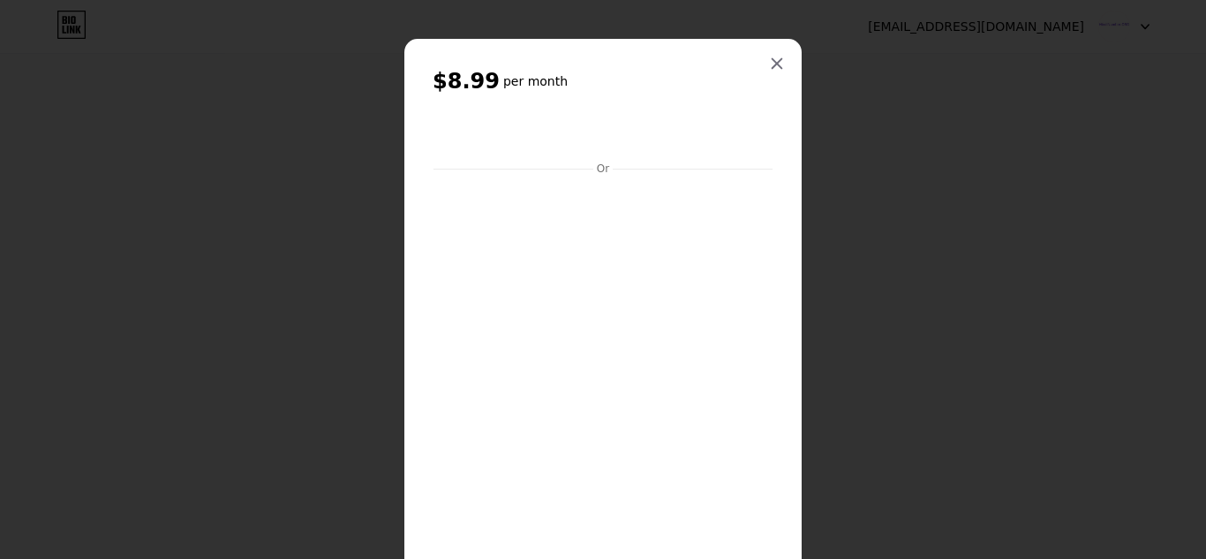
click at [886, 163] on div at bounding box center [603, 279] width 1206 height 559
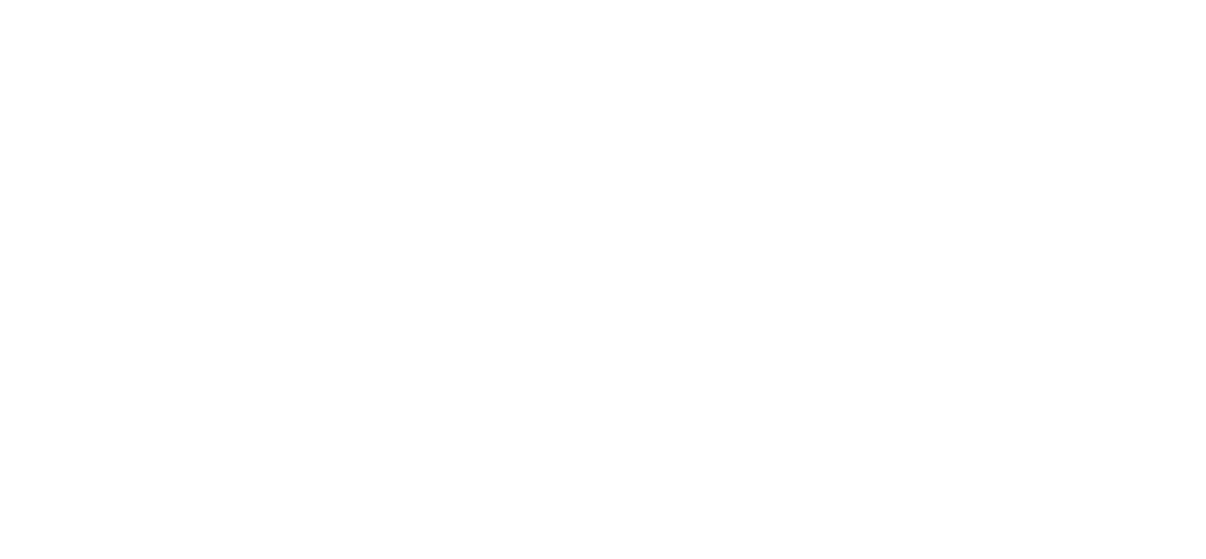
click at [334, 0] on html at bounding box center [603, 0] width 1206 height 0
click at [1145, 28] on icon at bounding box center [1144, 27] width 7 height 4
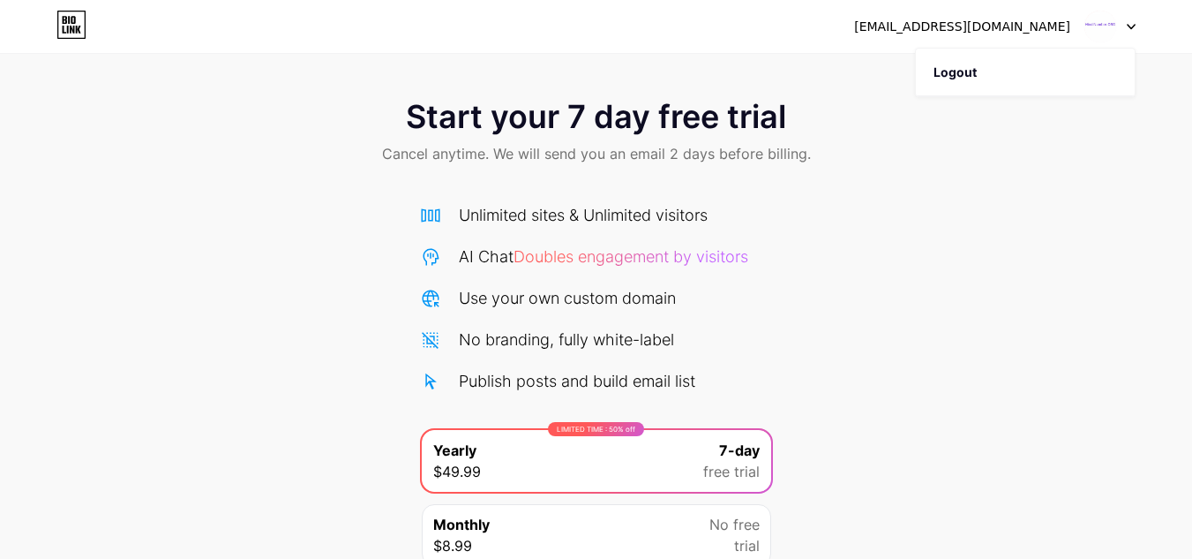
click at [768, 140] on div "Start your 7 day free trial Cancel anytime. We will send you an email 2 days be…" at bounding box center [596, 133] width 1192 height 104
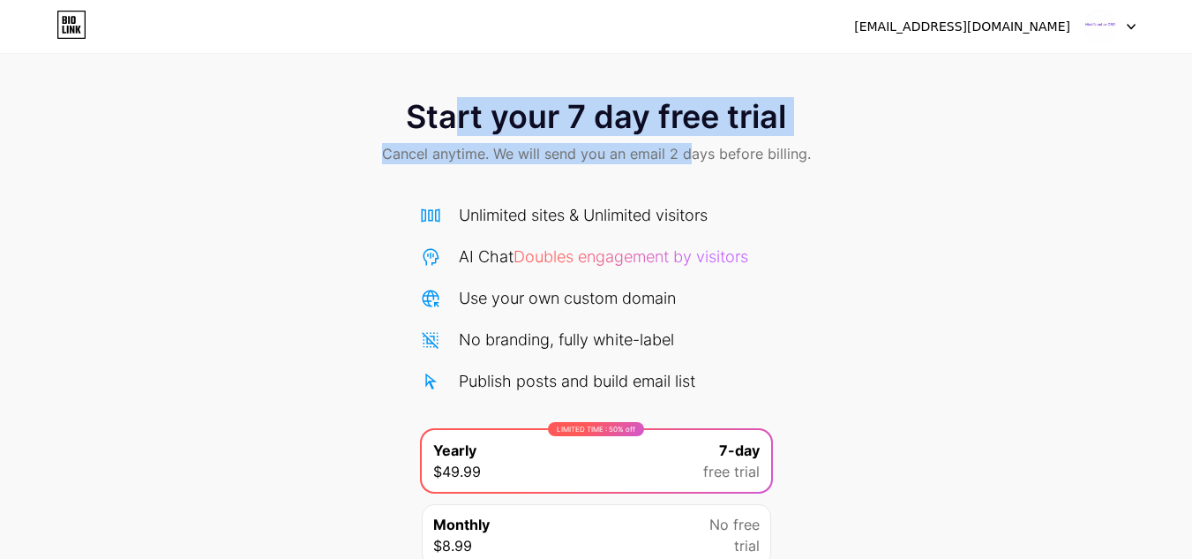
drag, startPoint x: 587, startPoint y: 107, endPoint x: 687, endPoint y: 145, distance: 106.7
click at [687, 145] on div "Start your 7 day free trial Cancel anytime. We will send you an email 2 days be…" at bounding box center [596, 133] width 1192 height 104
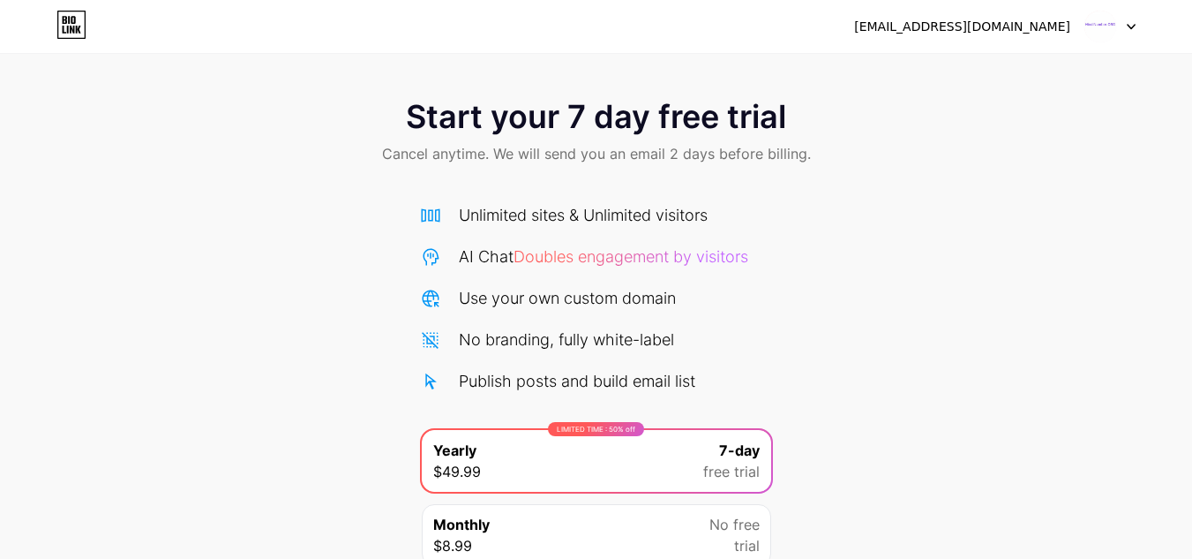
click at [696, 154] on span "Cancel anytime. We will send you an email 2 days before billing." at bounding box center [596, 153] width 429 height 21
click at [263, 175] on div "Start your 7 day free trial Cancel anytime. We will send you an email 2 days be…" at bounding box center [596, 133] width 1192 height 104
click at [288, 94] on div "Start your 7 day free trial Cancel anytime. We will send you an email 2 days be…" at bounding box center [596, 133] width 1192 height 104
